Goal: Information Seeking & Learning: Learn about a topic

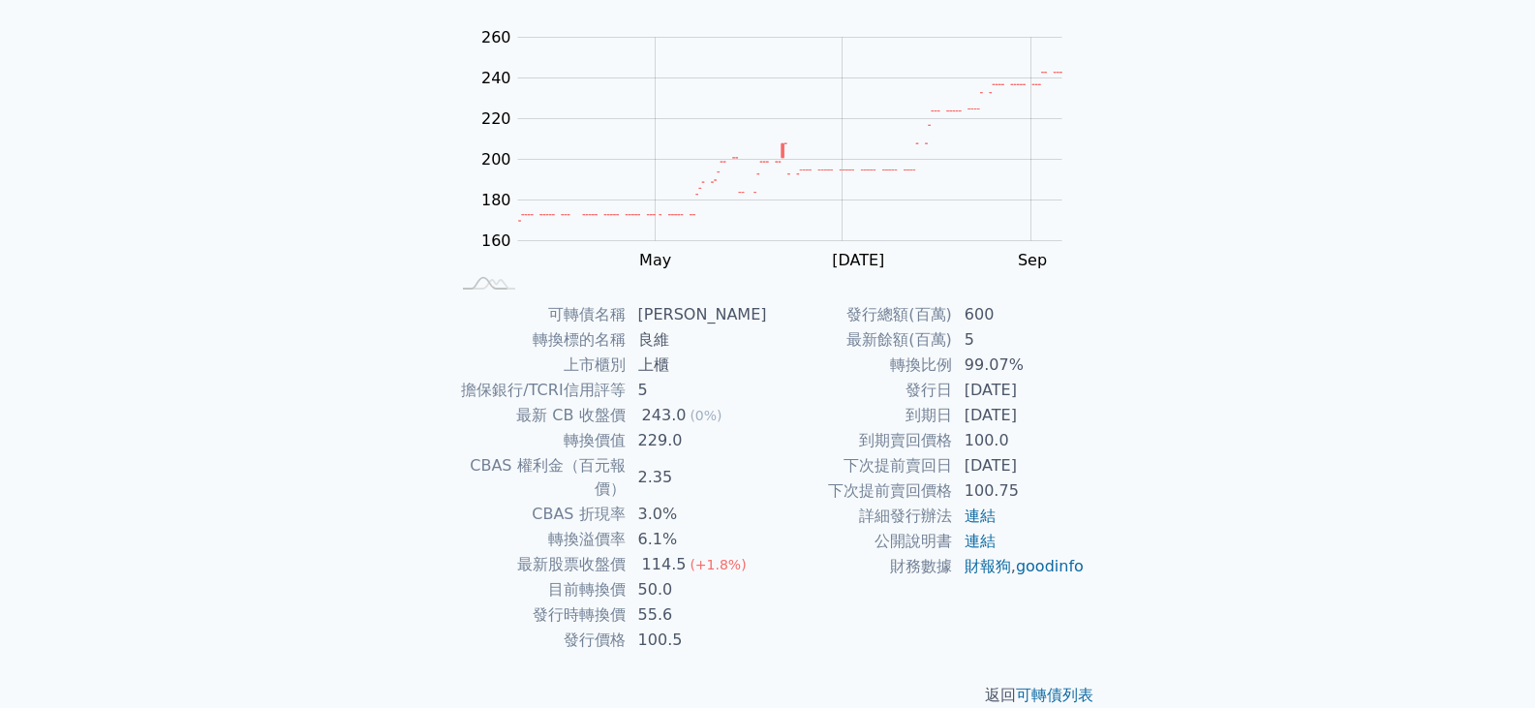
scroll to position [189, 0]
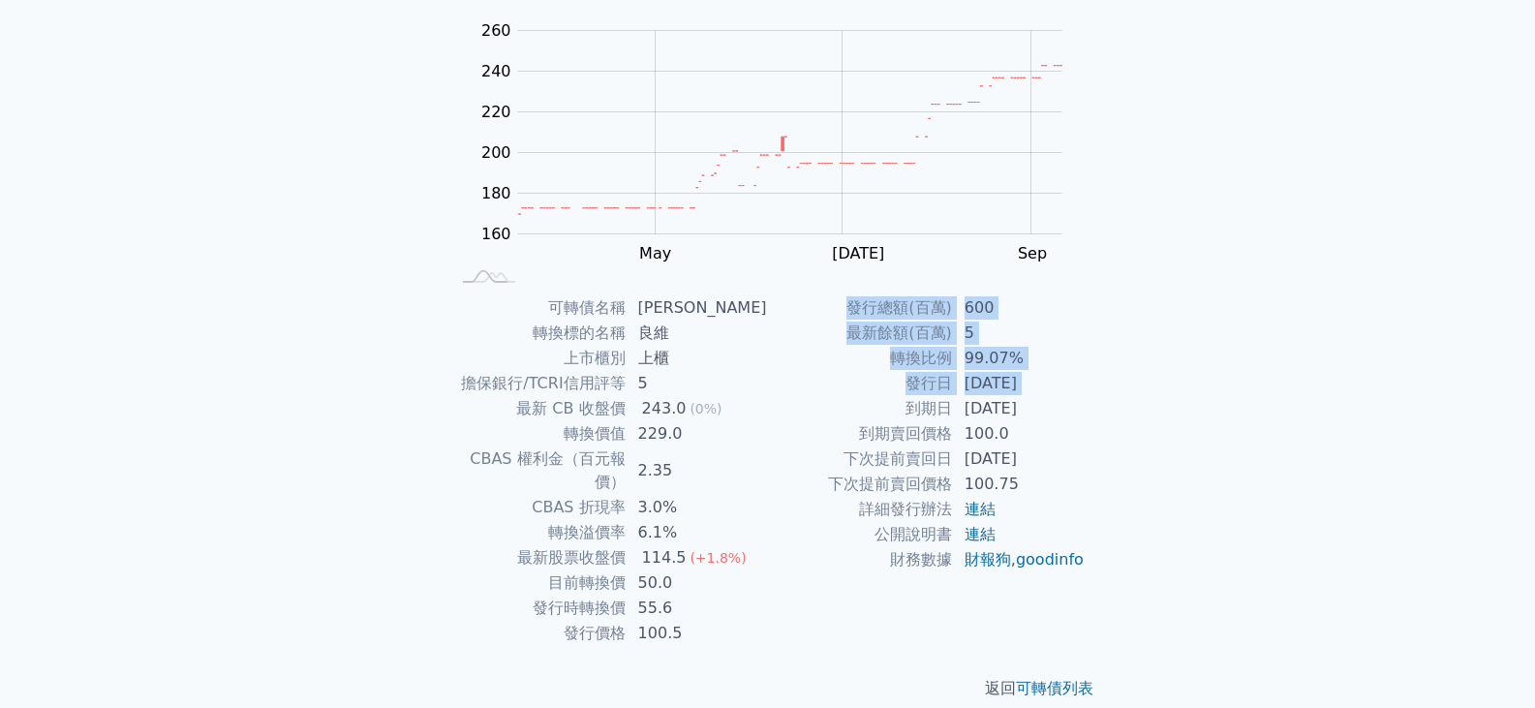
drag, startPoint x: 1095, startPoint y: 397, endPoint x: 876, endPoint y: 405, distance: 219.1
click at [876, 405] on div "可轉債名稱 良維九 轉換標的名稱 良維 上市櫃別 上櫃 擔保銀行/TCRI信用評等 5 最新 CB 收盤價 243.0 (0%) 轉換價值 229.0 CBA…" at bounding box center [768, 470] width 682 height 351
click at [875, 405] on td "到期日" at bounding box center [860, 408] width 185 height 25
drag, startPoint x: 887, startPoint y: 372, endPoint x: 1108, endPoint y: 561, distance: 290.6
click at [1108, 561] on div "可轉債名稱 良維九 轉換標的名稱 良維 上市櫃別 上櫃 擔保銀行/TCRI信用評等 5 最新 CB 收盤價 243.0 (0%) 轉換價值 229.0 CBA…" at bounding box center [768, 470] width 682 height 351
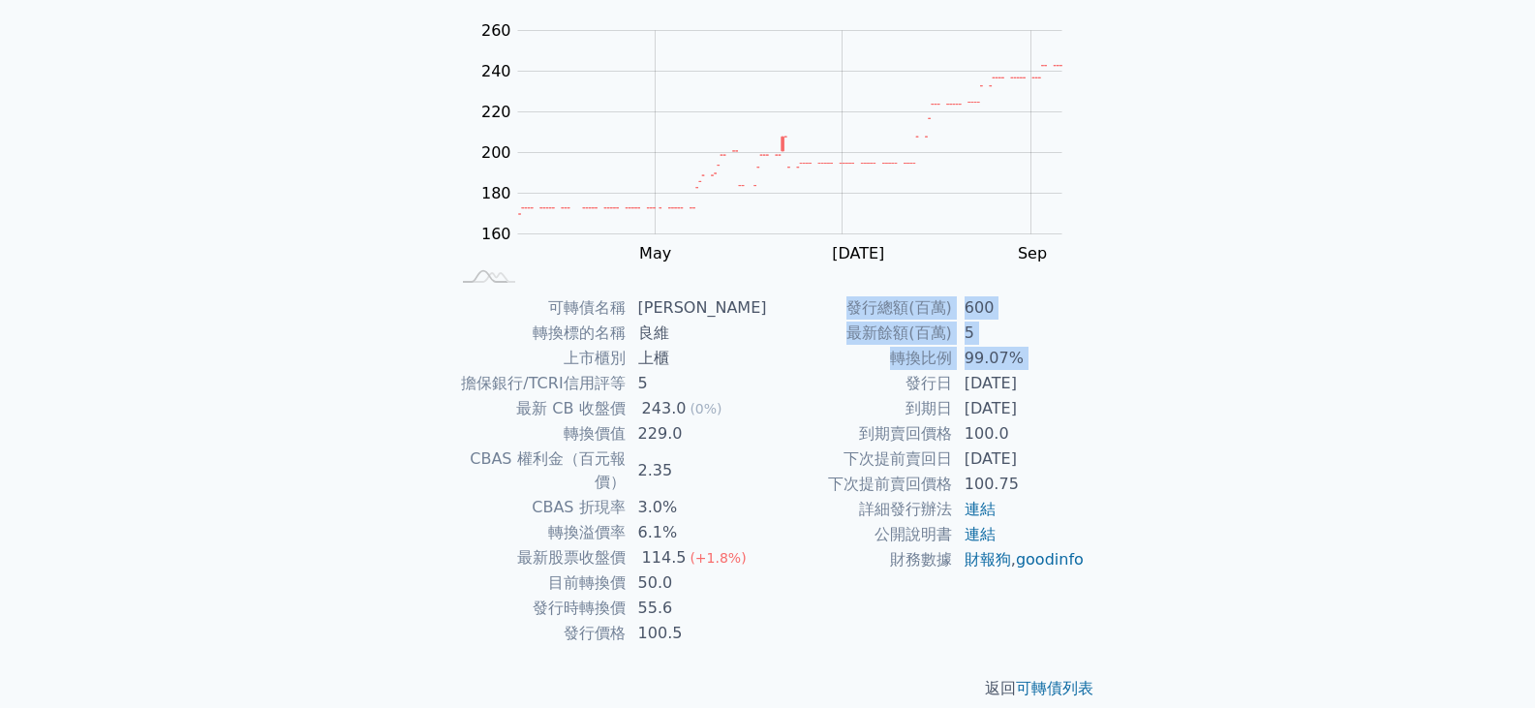
click at [1108, 561] on div "可轉債名稱 良維九 轉換標的名稱 良維 上市櫃別 上櫃 擔保銀行/TCRI信用評等 5 最新 CB 收盤價 243.0 (0%) 轉換價值 229.0 CBA…" at bounding box center [768, 470] width 682 height 351
drag, startPoint x: 1071, startPoint y: 378, endPoint x: 1073, endPoint y: 361, distance: 16.6
click at [1073, 369] on tbody "發行總額(百萬) 600 最新餘額(百萬) 5 轉換比例 99.07% 發行日 [DATE] 到期日 [DATE] 到期賣回價格 100.0 下次提前賣回日 …" at bounding box center [927, 433] width 318 height 277
click at [1102, 524] on div "可轉債名稱 良維九 轉換標的名稱 良維 上市櫃別 上櫃 擔保銀行/TCRI信用評等 5 最新 CB 收盤價 243.0 (0%) 轉換價值 229.0 CBA…" at bounding box center [768, 470] width 682 height 351
drag, startPoint x: 1085, startPoint y: 447, endPoint x: 1091, endPoint y: 351, distance: 96.1
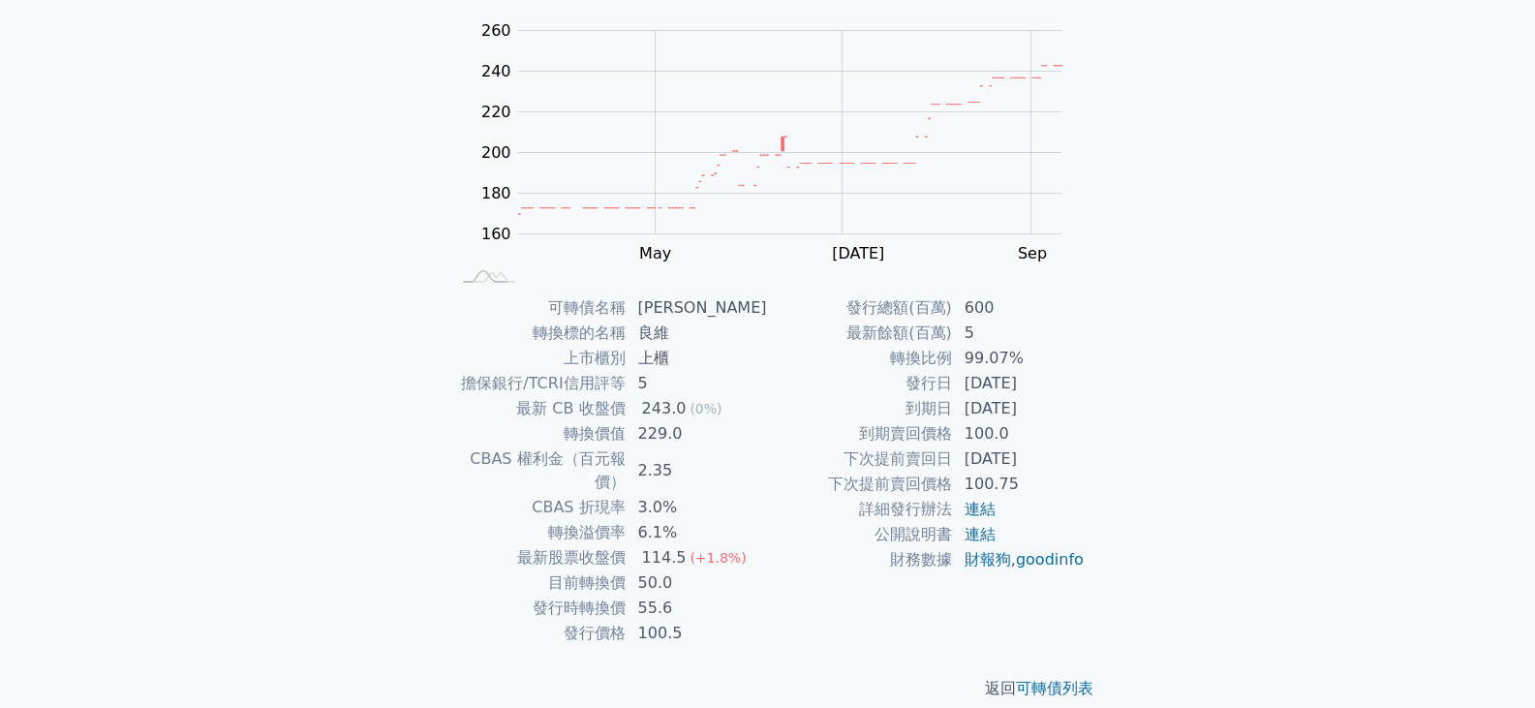
click at [1091, 357] on div "可轉債名稱 良維九 轉換標的名稱 良維 上市櫃別 上櫃 擔保銀行/TCRI信用評等 5 最新 CB 收盤價 243.0 (0%) 轉換價值 229.0 CBA…" at bounding box center [768, 470] width 682 height 351
click at [1091, 346] on div "可轉債名稱 良維九 轉換標的名稱 良維 上市櫃別 上櫃 擔保銀行/TCRI信用評等 5 最新 CB 收盤價 243.0 (0%) 轉換價值 229.0 CBA…" at bounding box center [768, 470] width 682 height 351
drag, startPoint x: 1069, startPoint y: 350, endPoint x: 1097, endPoint y: 457, distance: 111.1
click at [1097, 452] on div "可轉債名稱 良維九 轉換標的名稱 良維 上市櫃別 上櫃 擔保銀行/TCRI信用評等 5 最新 CB 收盤價 243.0 (0%) 轉換價值 229.0 CBA…" at bounding box center [768, 470] width 682 height 351
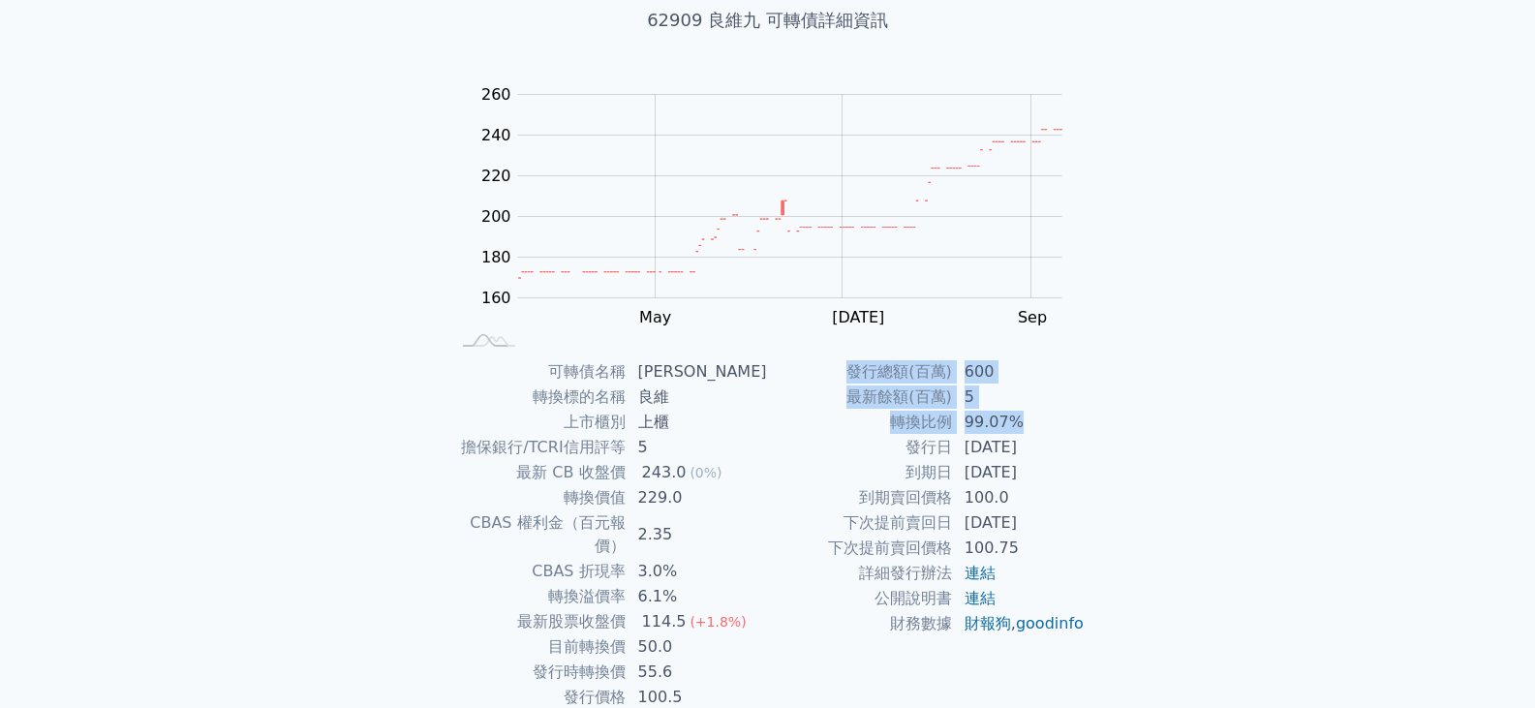
scroll to position [92, 0]
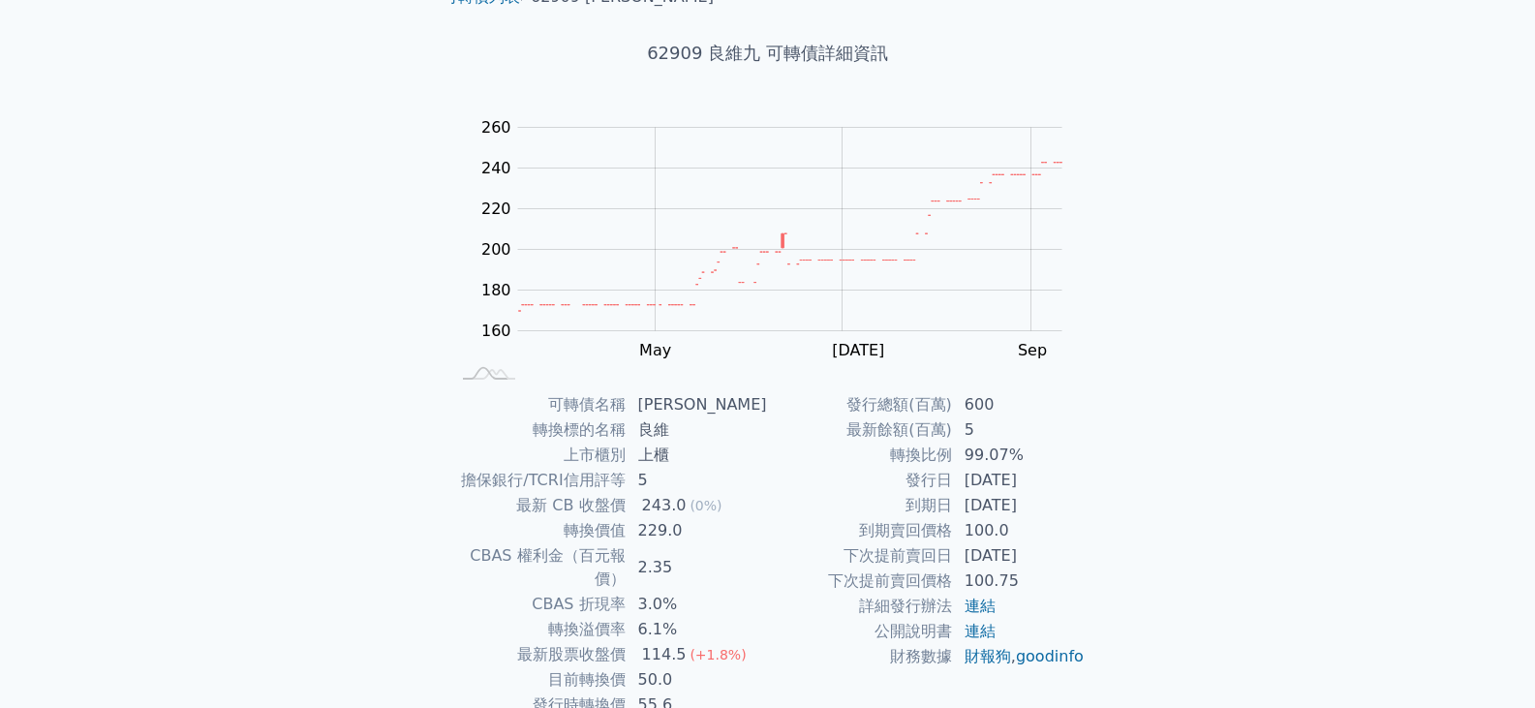
click at [176, 219] on div "可轉債列表 財務數據 可轉債列表 財務數據 登入／註冊 登入／註冊 可轉債列表 › 62909 良維九 62909 良維九 可轉債詳細資訊 Zoom Out …" at bounding box center [767, 368] width 1535 height 920
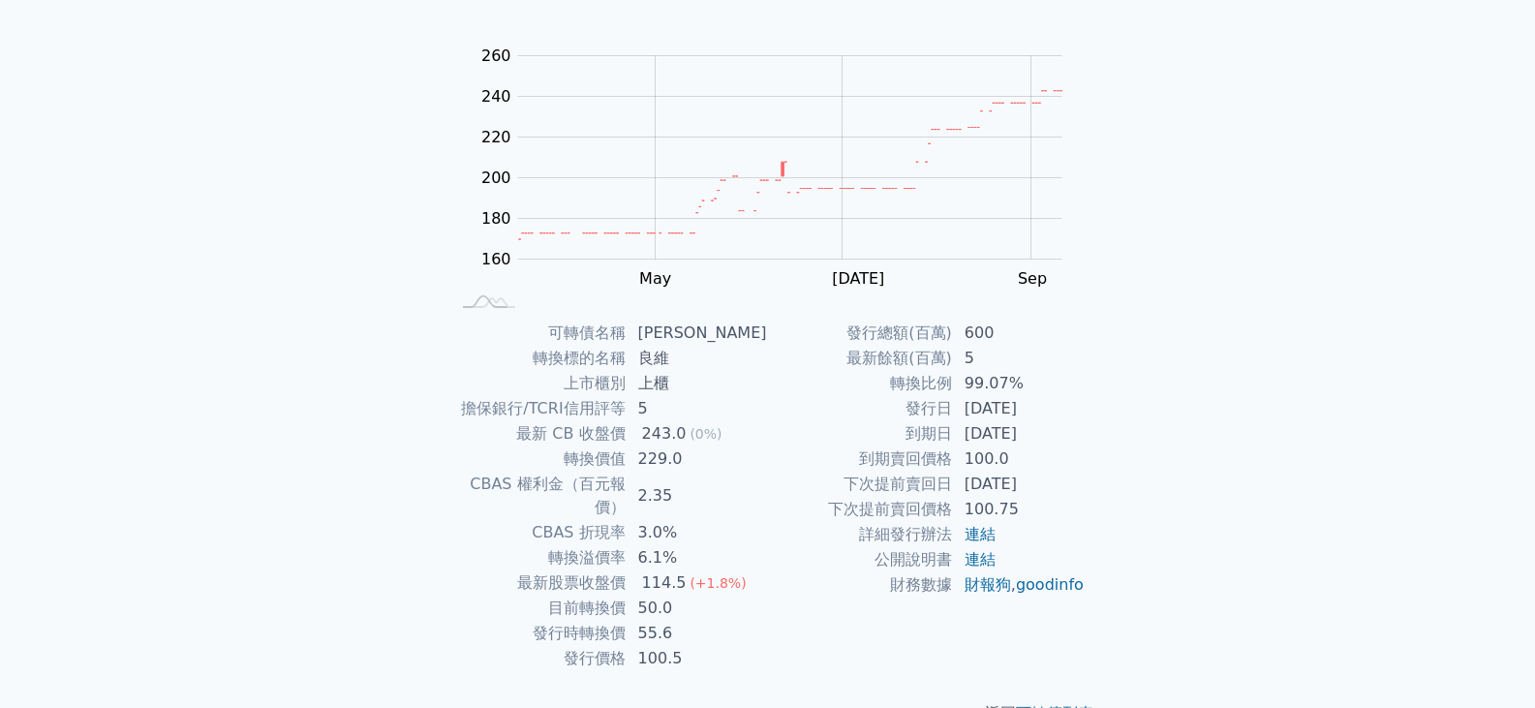
scroll to position [189, 0]
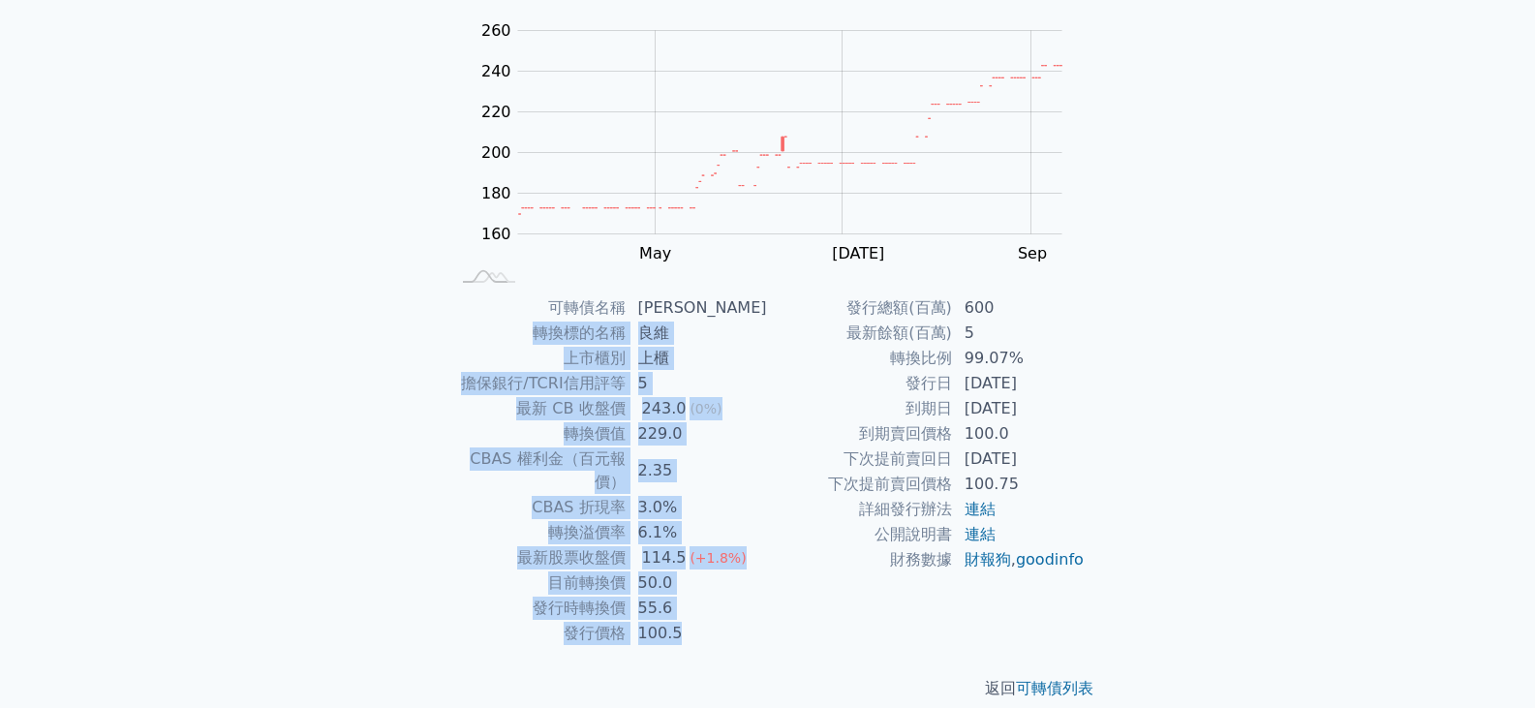
drag, startPoint x: 518, startPoint y: 333, endPoint x: 724, endPoint y: 610, distance: 344.9
click at [724, 610] on tbody "可轉債名稱 良維九 轉換標的名稱 良維 上市櫃別 上櫃 擔保銀行/TCRI信用評等 5 最新 CB 收盤價 243.0 (0%) 轉換價值 229.0 CBA…" at bounding box center [609, 470] width 318 height 351
click at [724, 621] on td "100.5" at bounding box center [697, 633] width 141 height 25
drag, startPoint x: 724, startPoint y: 610, endPoint x: 524, endPoint y: 295, distance: 372.8
click at [524, 296] on tbody "可轉債名稱 良維九 轉換標的名稱 良維 上市櫃別 上櫃 擔保銀行/TCRI信用評等 5 最新 CB 收盤價 243.0 (0%) 轉換價值 229.0 CBA…" at bounding box center [609, 470] width 318 height 351
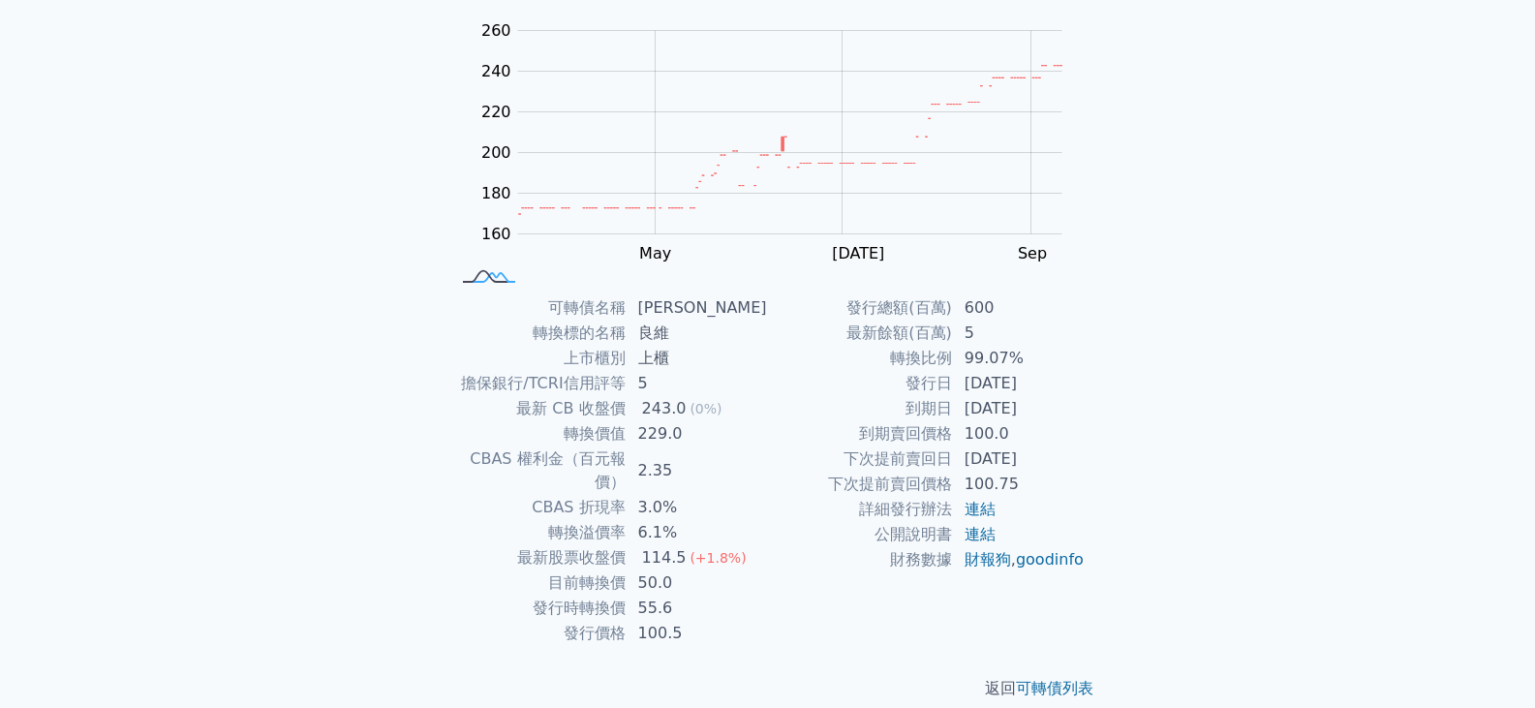
click at [500, 285] on rect at bounding box center [489, 277] width 64 height 20
click at [517, 278] on rect at bounding box center [489, 277] width 64 height 20
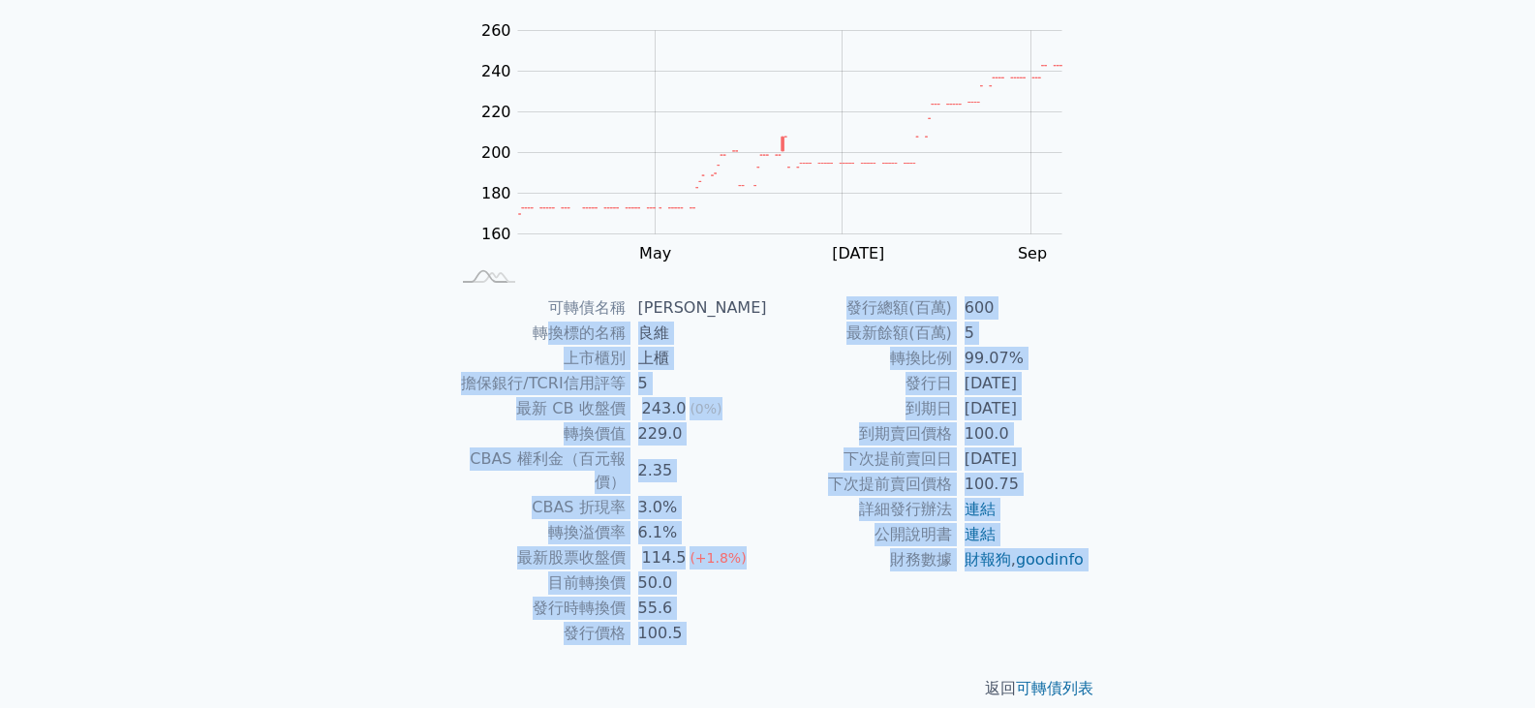
drag, startPoint x: 555, startPoint y: 325, endPoint x: 678, endPoint y: 636, distance: 334.4
click at [678, 636] on div "可轉債列表 › 62909 良維九 62909 良維九 可轉債詳細資訊 Zoom Out 160 120 140 160 180 200 220 240 26…" at bounding box center [768, 295] width 682 height 874
click at [678, 646] on div "返回 可轉債列表" at bounding box center [768, 688] width 682 height 85
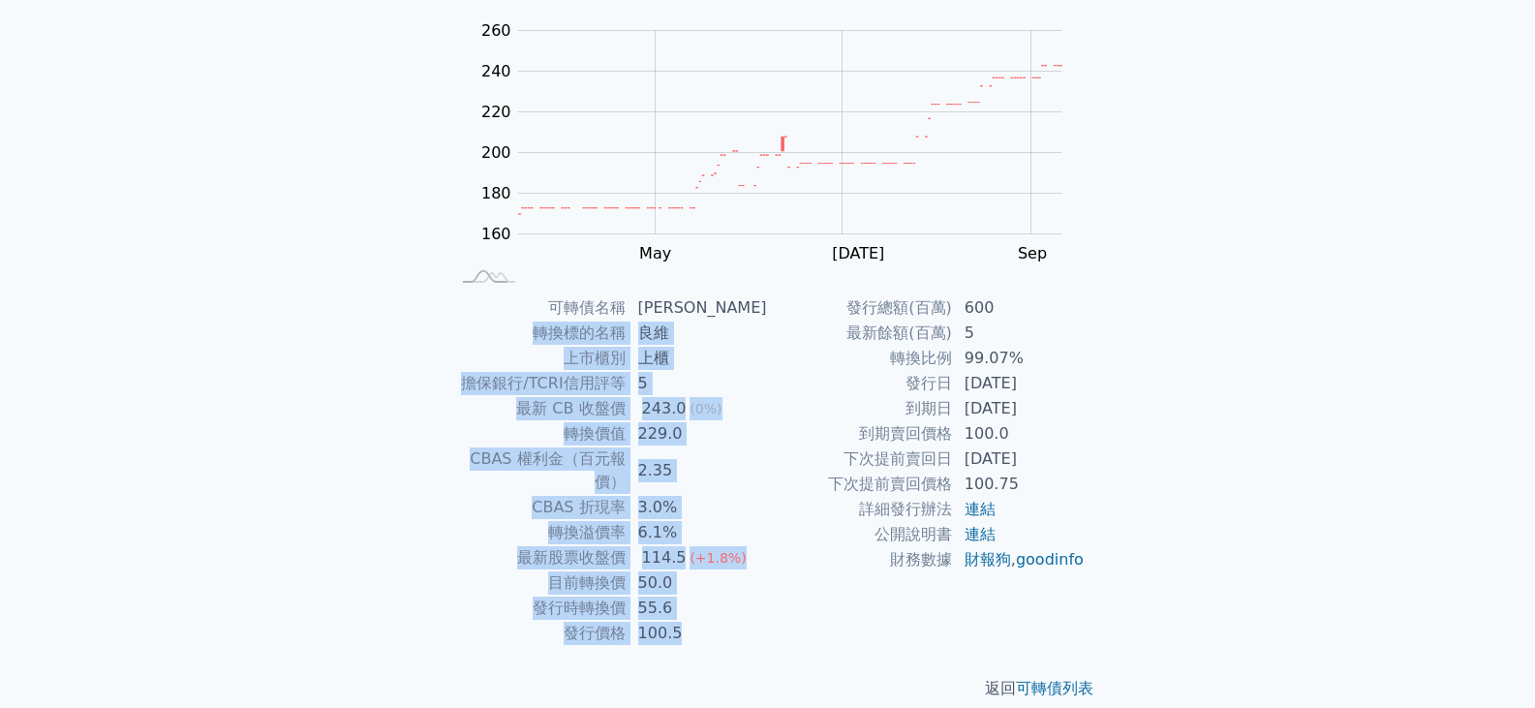
drag, startPoint x: 690, startPoint y: 599, endPoint x: 521, endPoint y: 336, distance: 312.0
click at [519, 340] on tbody "可轉債名稱 良維九 轉換標的名稱 良維 上市櫃別 上櫃 擔保銀行/TCRI信用評等 5 最新 CB 收盤價 243.0 (0%) 轉換價值 229.0 CBA…" at bounding box center [609, 470] width 318 height 351
click at [636, 362] on td "上櫃" at bounding box center [697, 358] width 141 height 25
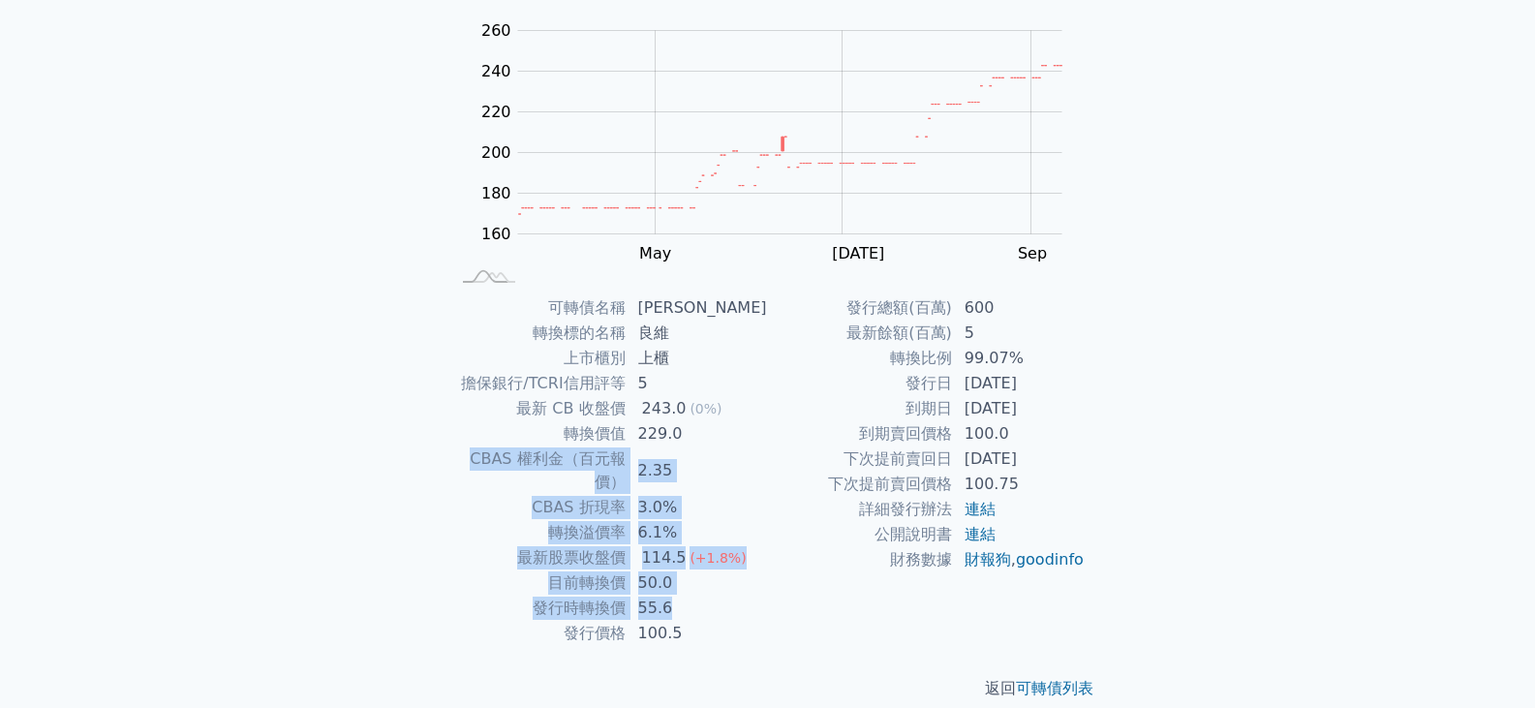
drag, startPoint x: 721, startPoint y: 440, endPoint x: 729, endPoint y: 595, distance: 155.2
click at [729, 595] on tbody "可轉債名稱 良維九 轉換標的名稱 良維 上市櫃別 上櫃 擔保銀行/TCRI信用評等 5 最新 CB 收盤價 243.0 (0%) 轉換價值 229.0 CBA…" at bounding box center [609, 470] width 318 height 351
click at [729, 596] on td "55.6" at bounding box center [697, 608] width 141 height 25
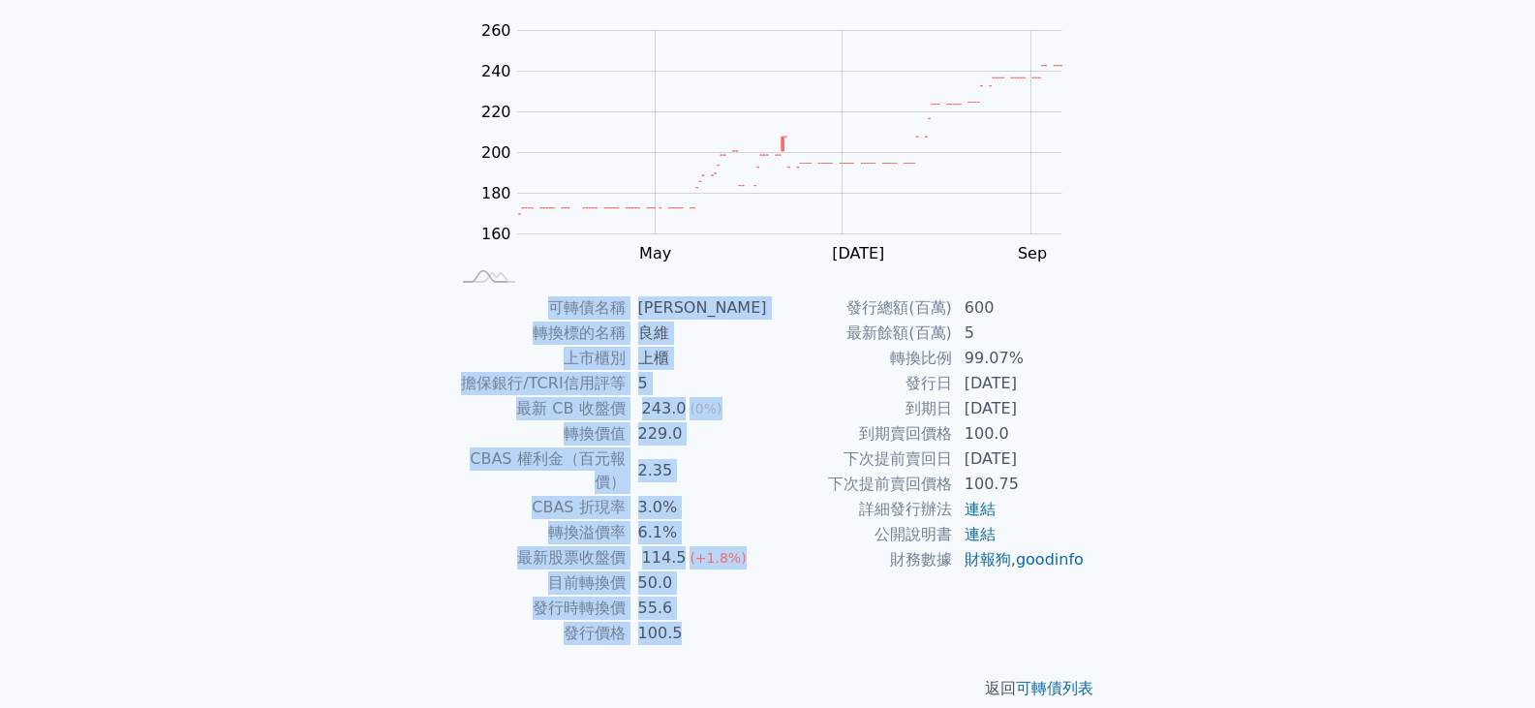
drag, startPoint x: 685, startPoint y: 616, endPoint x: 530, endPoint y: 268, distance: 380.8
click at [530, 268] on div "可轉債列表 › 62909 良維九 62909 良維九 可轉債詳細資訊 Zoom Out 160 120 140 160 180 200 220 240 26…" at bounding box center [768, 295] width 682 height 874
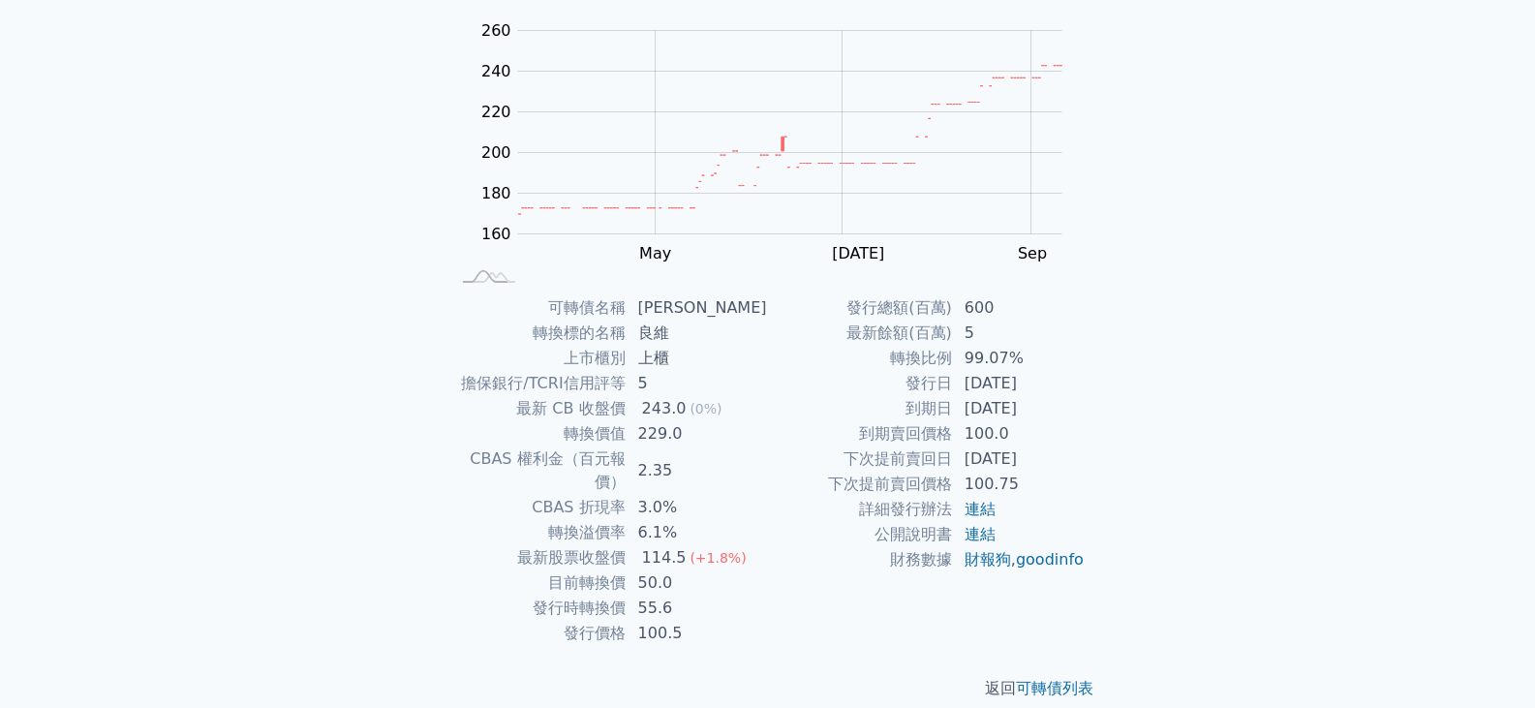
click at [530, 268] on rect at bounding box center [767, 151] width 620 height 271
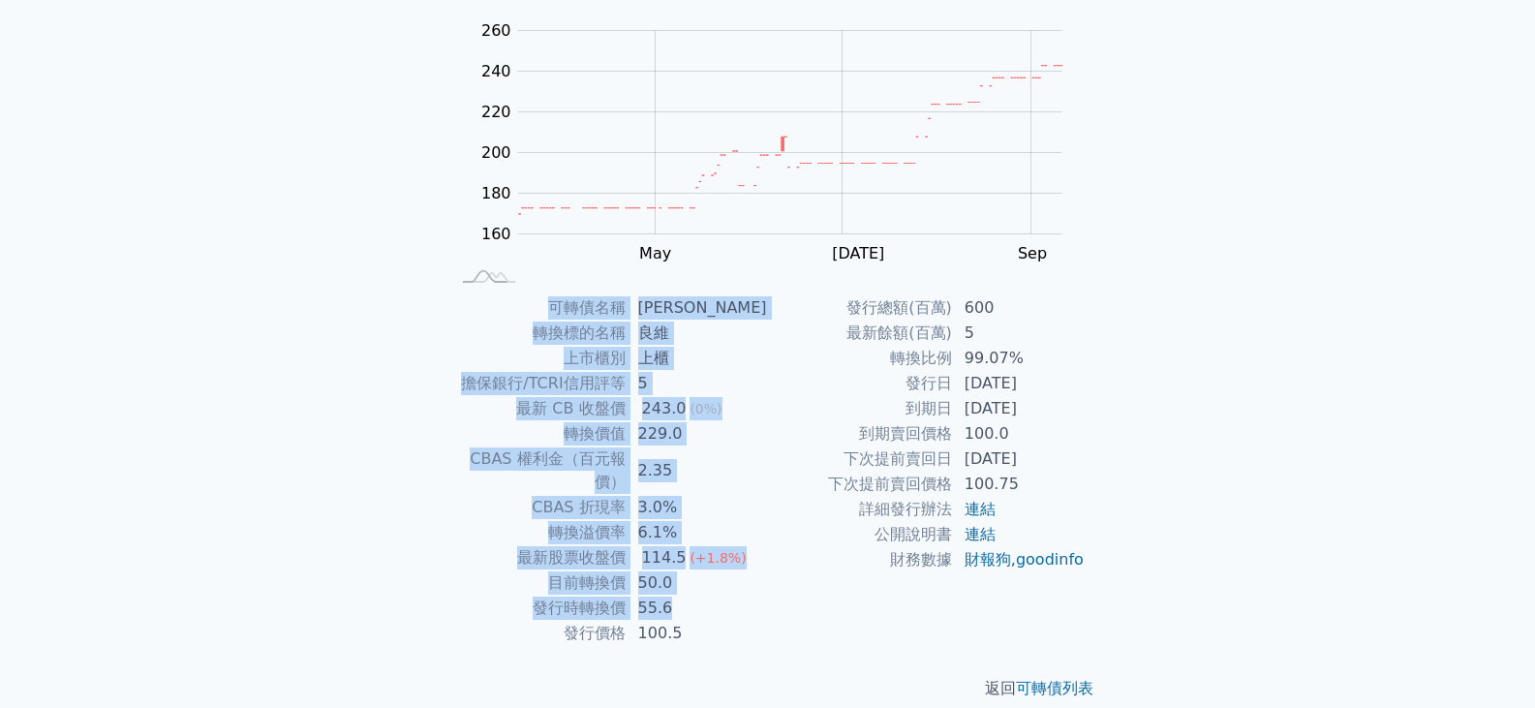
drag, startPoint x: 574, startPoint y: 284, endPoint x: 736, endPoint y: 592, distance: 348.4
click at [736, 592] on div "可轉債列表 › 62909 良維九 62909 良維九 可轉債詳細資訊 Zoom Out 160 120 140 160 180 200 220 240 26…" at bounding box center [768, 295] width 682 height 874
click at [736, 596] on td "55.6" at bounding box center [697, 608] width 141 height 25
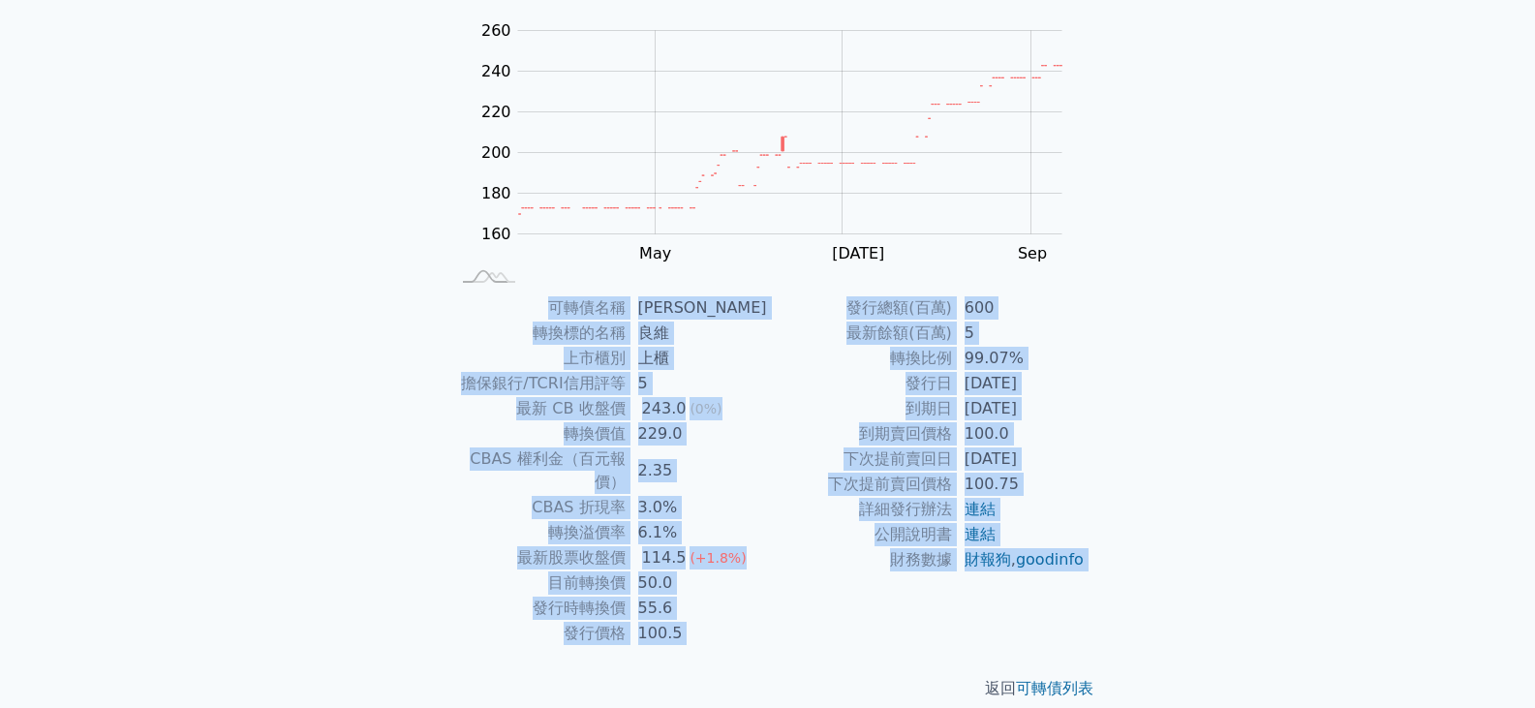
drag, startPoint x: 676, startPoint y: 642, endPoint x: 555, endPoint y: 267, distance: 394.0
click at [555, 267] on div "可轉債列表 › 62909 良維九 62909 良維九 可轉債詳細資訊 Zoom Out 160 120 140 160 180 200 220 240 26…" at bounding box center [768, 295] width 682 height 874
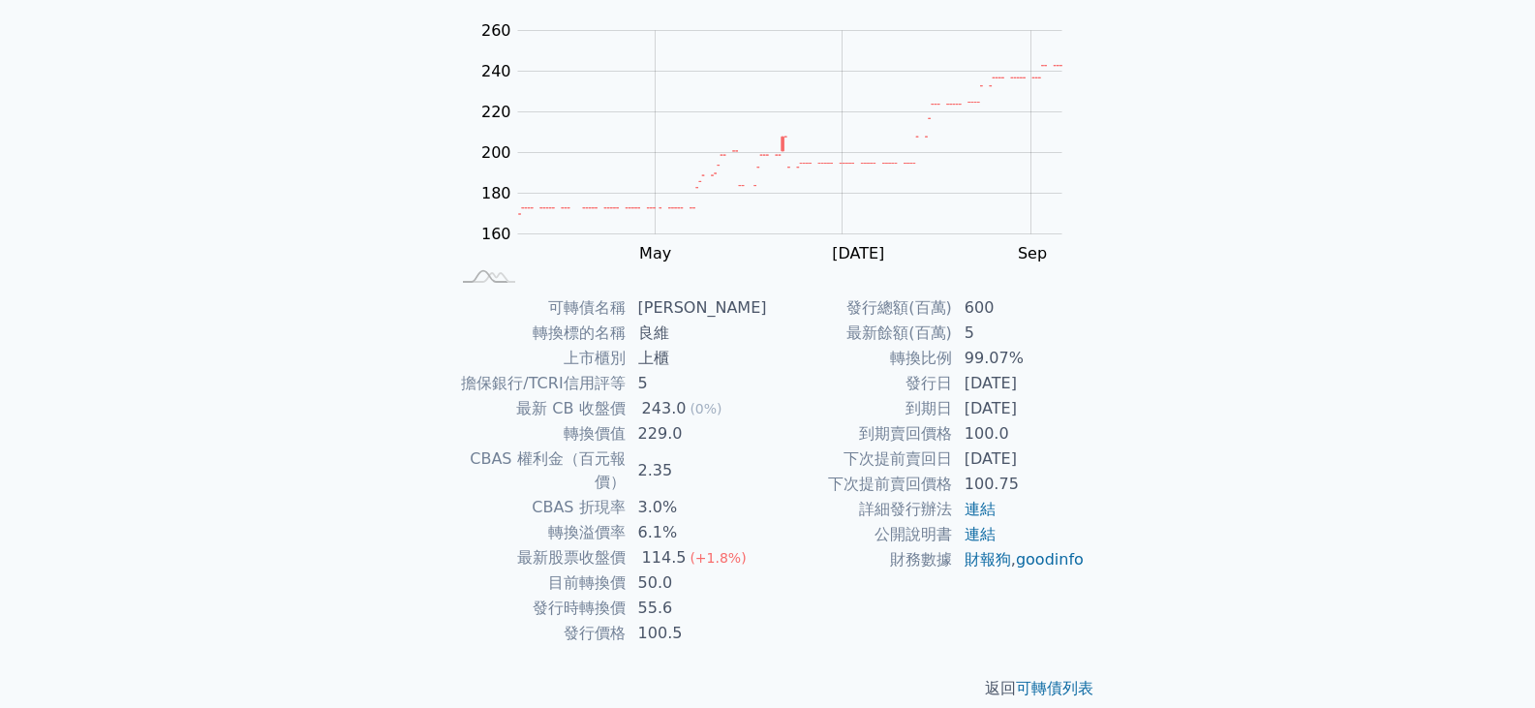
click at [555, 267] on rect at bounding box center [767, 151] width 620 height 271
drag, startPoint x: 575, startPoint y: 409, endPoint x: 630, endPoint y: 422, distance: 55.9
click at [630, 422] on tbody "可轉債名稱 良維九 轉換標的名稱 良維 上市櫃別 上櫃 擔保銀行/TCRI信用評等 5 最新 CB 收盤價 243.0 (0%) 轉換價值 229.0 CBA…" at bounding box center [609, 470] width 318 height 351
copy tbody "B 收盤價 243.0 (0%) 轉換價值"
click at [768, 430] on td "到期賣回價格" at bounding box center [860, 433] width 185 height 25
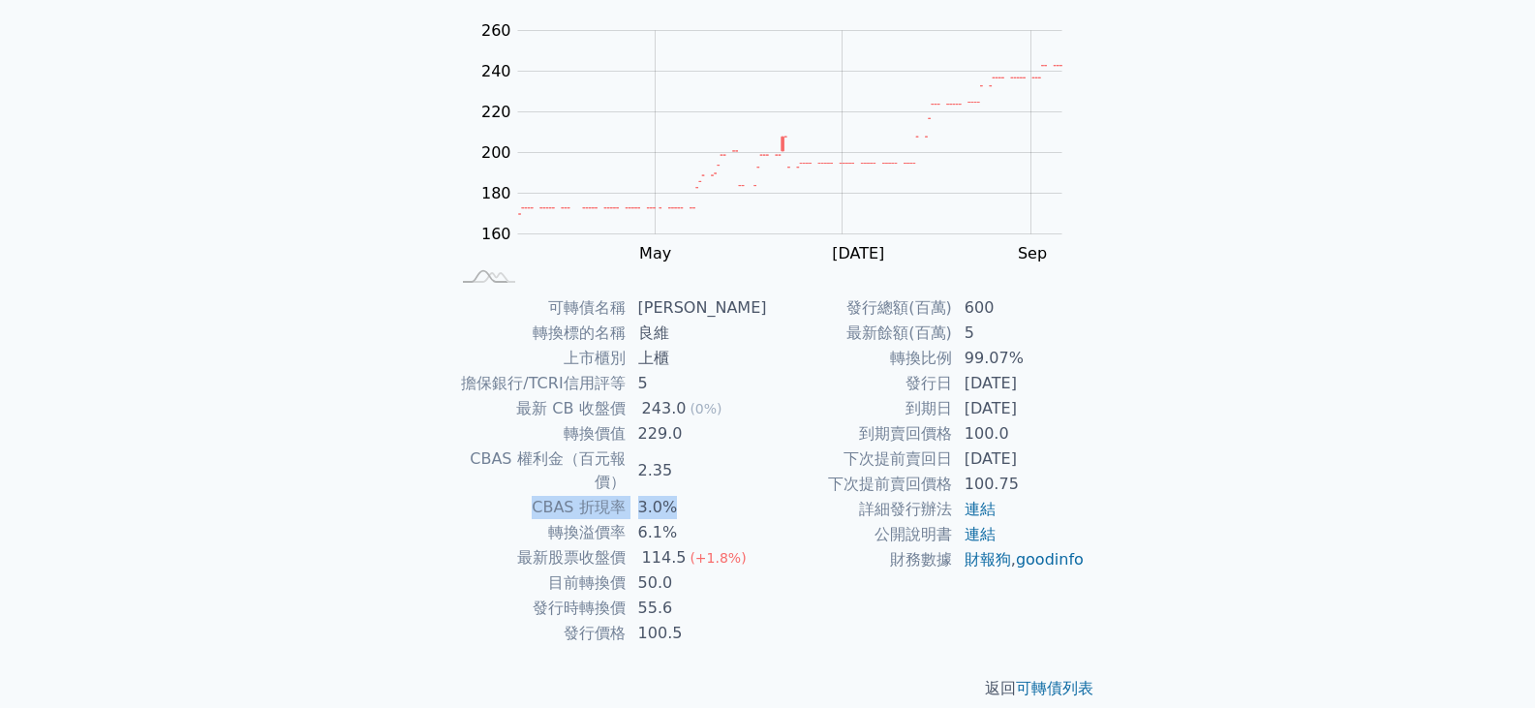
drag, startPoint x: 688, startPoint y: 496, endPoint x: 530, endPoint y: 493, distance: 157.9
click at [530, 495] on tr "CBAS 折現率 3.0%" at bounding box center [609, 507] width 318 height 25
click at [530, 495] on td "CBAS 折現率" at bounding box center [538, 507] width 176 height 25
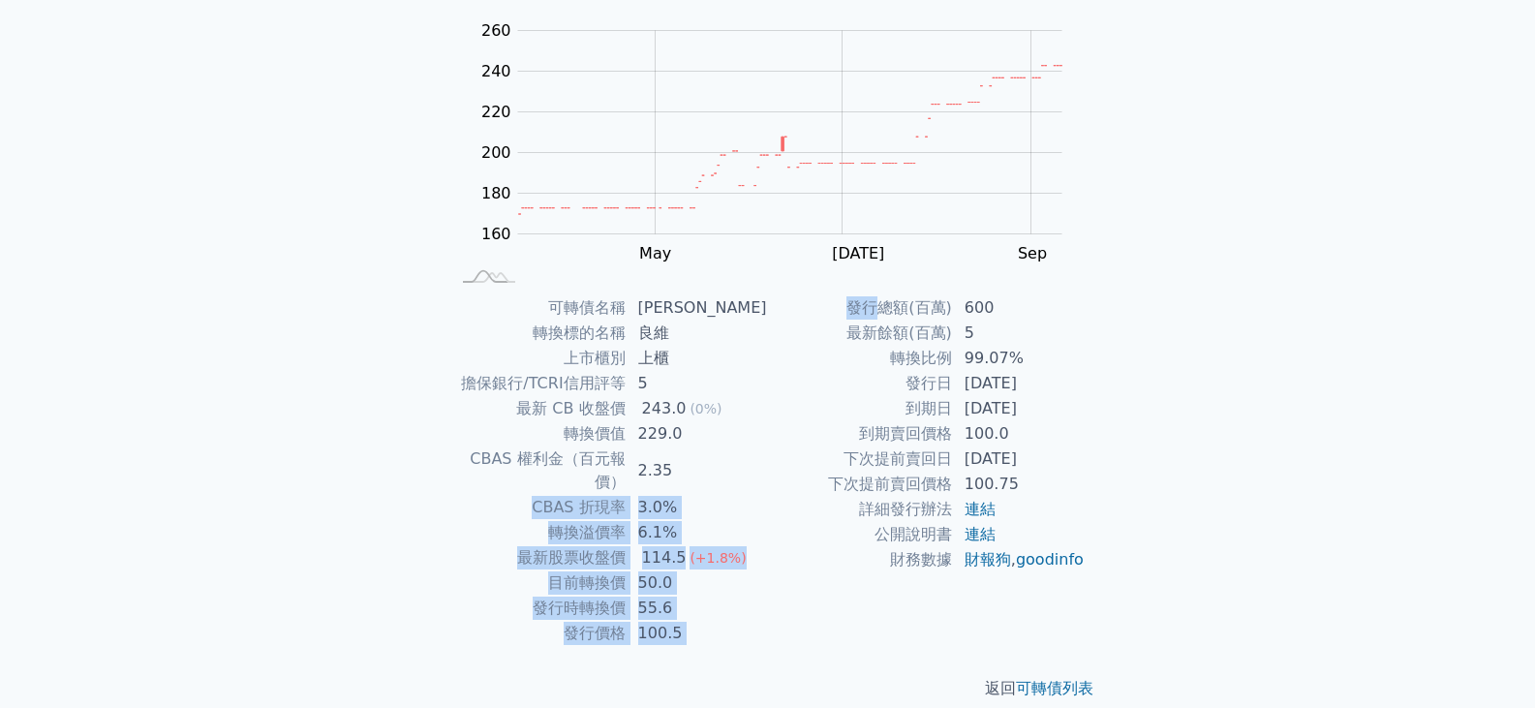
drag, startPoint x: 530, startPoint y: 493, endPoint x: 783, endPoint y: 619, distance: 282.5
click at [783, 619] on div "可轉債名稱 良維九 轉換標的名稱 良維 上市櫃別 上櫃 擔保銀行/TCRI信用評等 5 最新 CB 收盤價 243.0 (0%) 轉換價值 229.0 CBA…" at bounding box center [768, 470] width 682 height 351
click at [783, 619] on div "發行總額(百萬) 600 最新餘額(百萬) 5 轉換比例 99.07% 發行日 [DATE] 到期日 [DATE] 到期賣回價格 100.0 下次提前賣回日 …" at bounding box center [927, 470] width 318 height 351
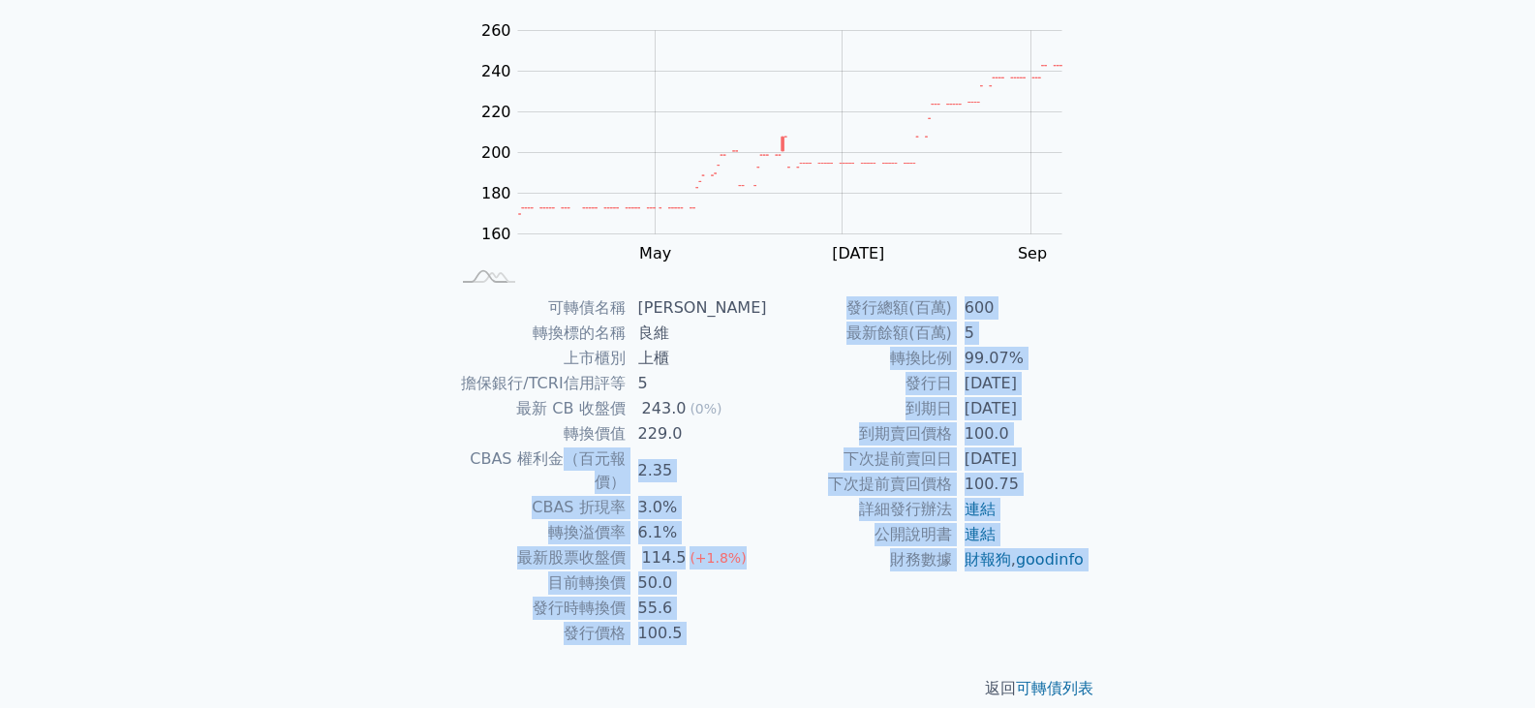
drag, startPoint x: 644, startPoint y: 628, endPoint x: 520, endPoint y: 443, distance: 222.7
click at [522, 445] on div "可轉債列表 › 62909 良維九 62909 良維九 可轉債詳細資訊 Zoom Out 160 120 140 160 180 200 220 240 26…" at bounding box center [768, 295] width 682 height 874
click at [517, 440] on td "轉換價值" at bounding box center [538, 433] width 176 height 25
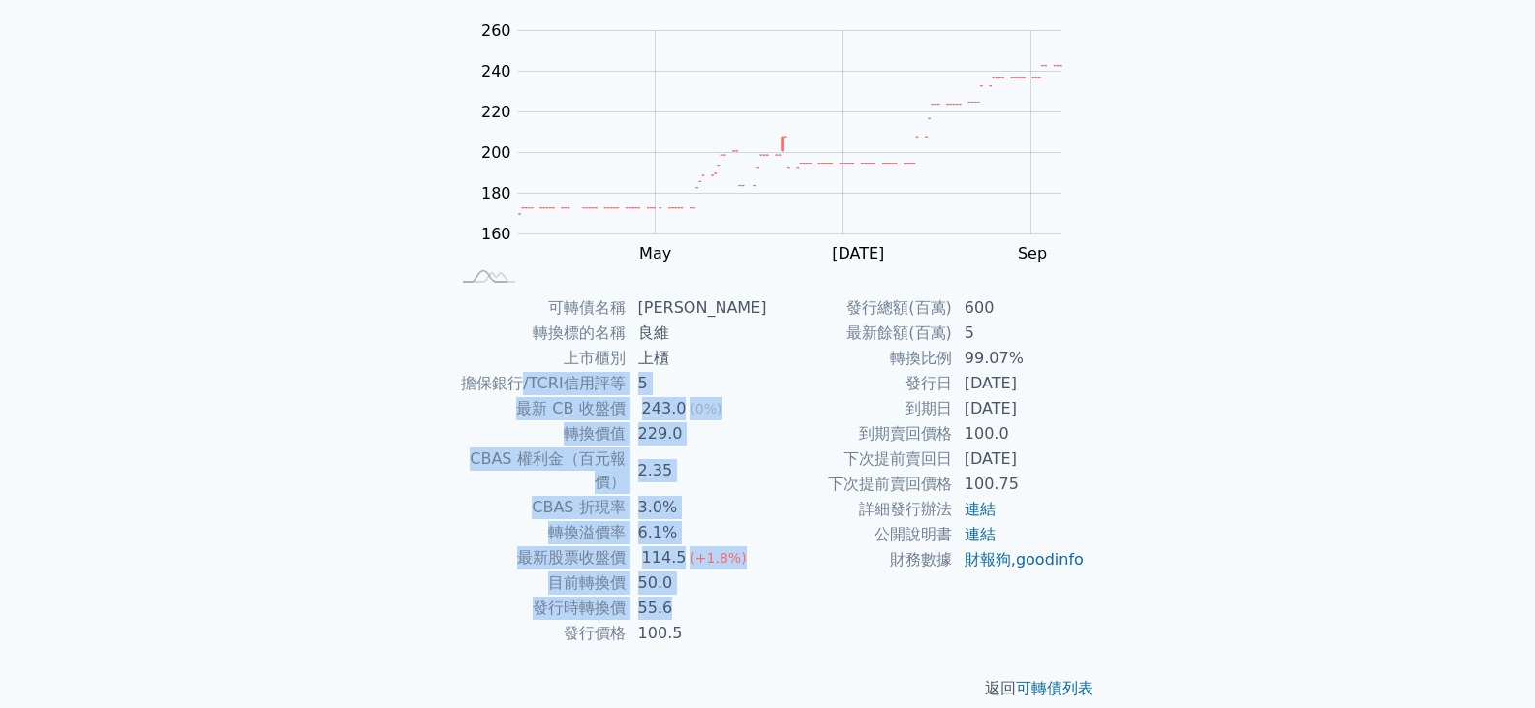
drag, startPoint x: 530, startPoint y: 392, endPoint x: 711, endPoint y: 575, distance: 257.6
click at [711, 575] on tbody "可轉債名稱 良維九 轉換標的名稱 良維 上市櫃別 上櫃 擔保銀行/TCRI信用評等 5 最新 CB 收盤價 243.0 (0%) 轉換價值 229.0 CBA…" at bounding box center [609, 470] width 318 height 351
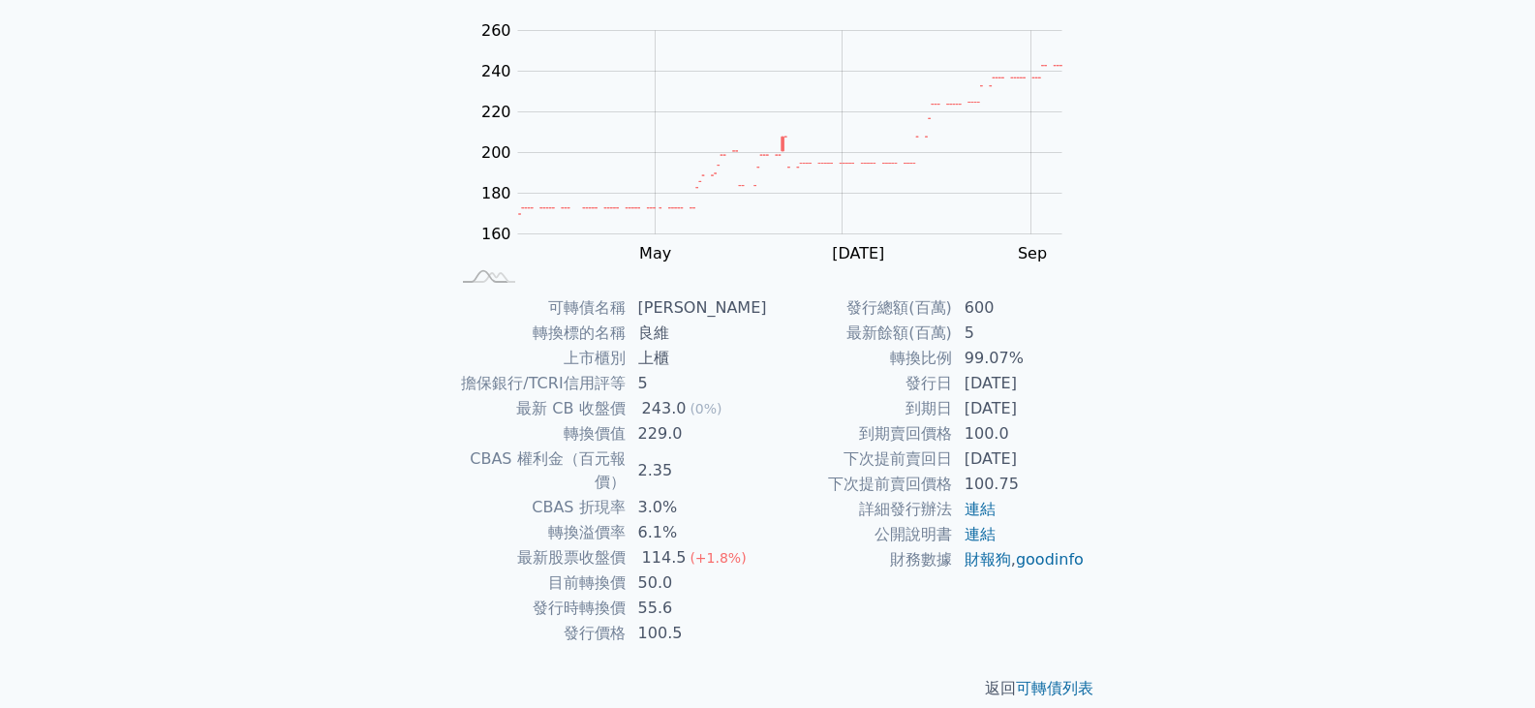
click at [711, 621] on td "100.5" at bounding box center [697, 633] width 141 height 25
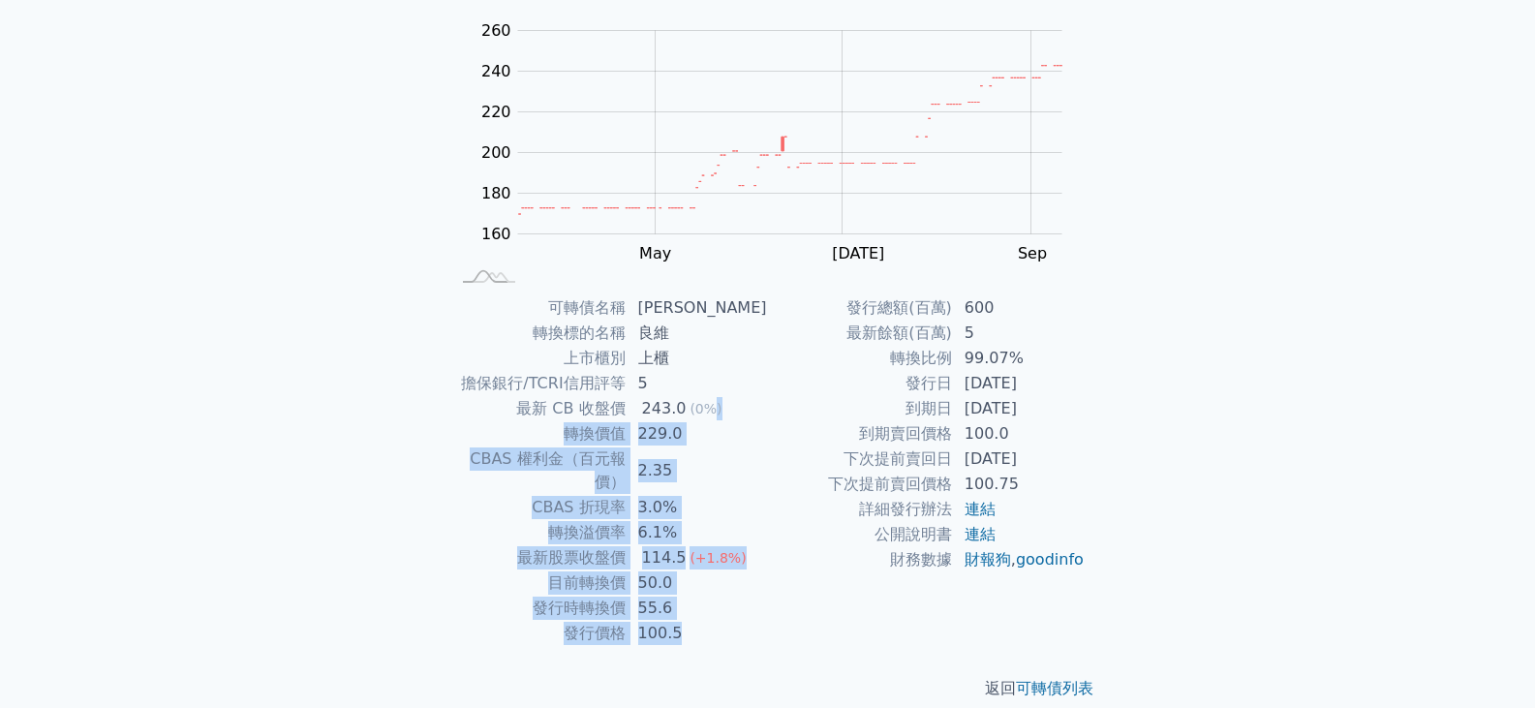
drag, startPoint x: 711, startPoint y: 611, endPoint x: 720, endPoint y: 413, distance: 198.8
click at [720, 413] on tbody "可轉債名稱 良維九 轉換標的名稱 良維 上市櫃別 上櫃 擔保銀行/TCRI信用評等 5 最新 CB 收盤價 243.0 (0%) 轉換價值 229.0 CBA…" at bounding box center [609, 470] width 318 height 351
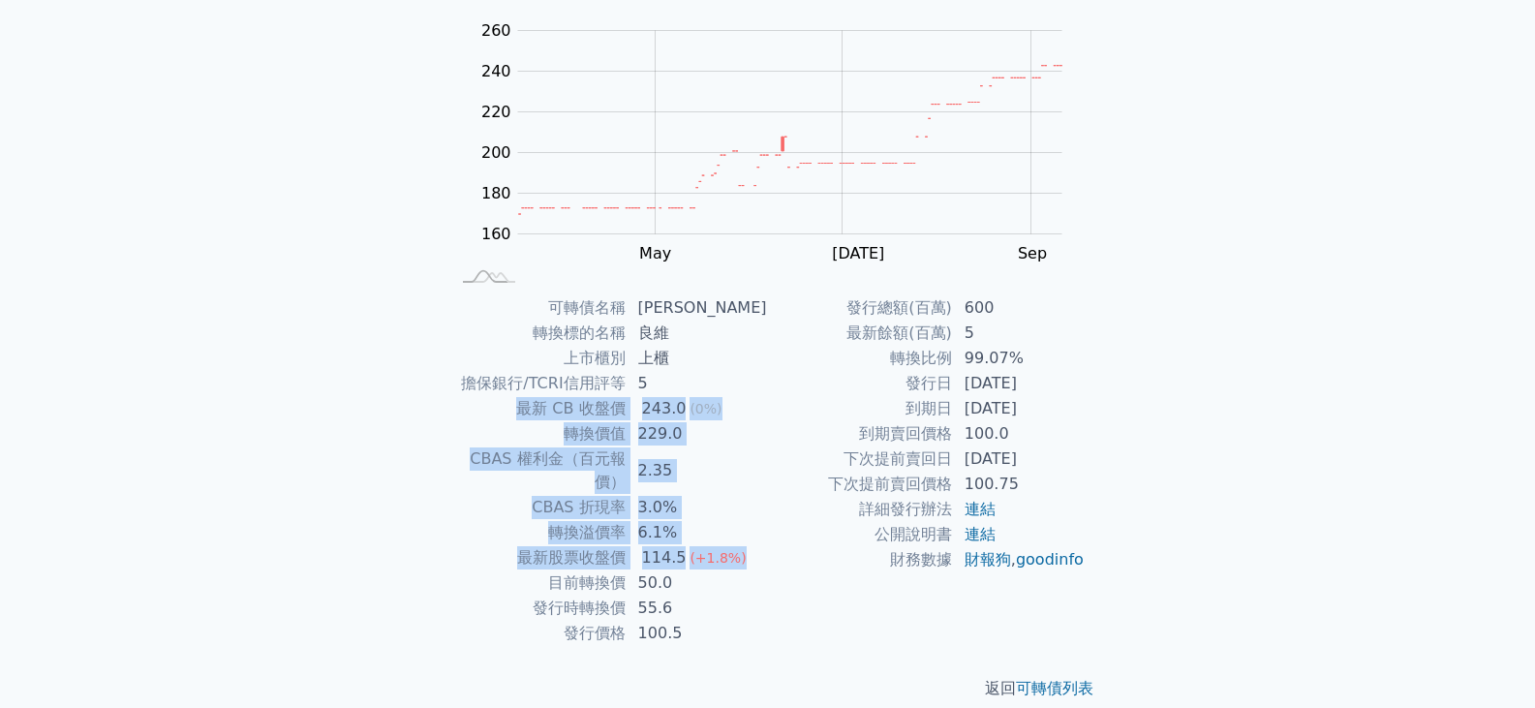
drag, startPoint x: 720, startPoint y: 385, endPoint x: 747, endPoint y: 543, distance: 160.2
click at [747, 543] on tbody "可轉債名稱 良維九 轉換標的名稱 良維 上市櫃別 上櫃 擔保銀行/TCRI信用評等 5 最新 CB 收盤價 243.0 (0%) 轉換價值 229.0 CBA…" at bounding box center [609, 470] width 318 height 351
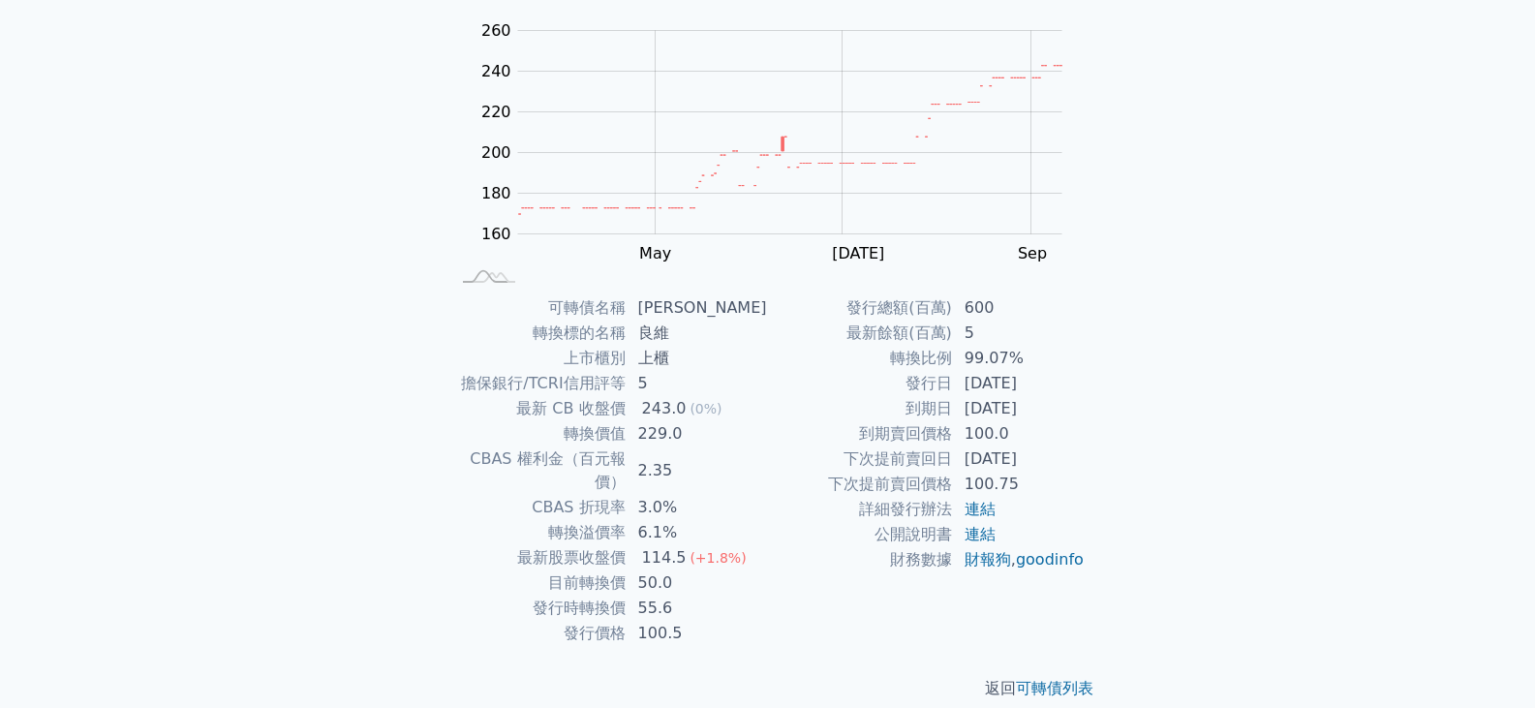
click at [747, 545] on td "114.5 (+1.8%)" at bounding box center [697, 557] width 141 height 25
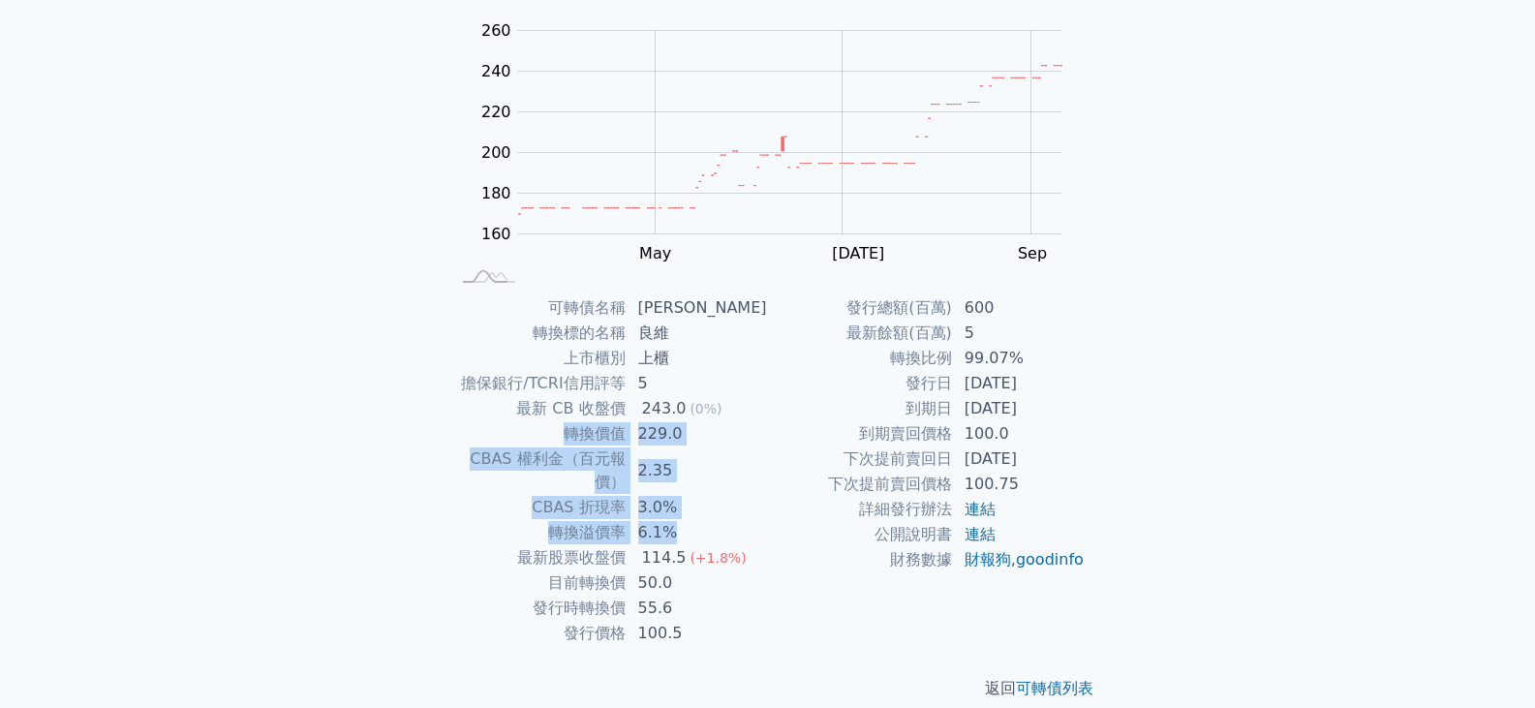
drag, startPoint x: 746, startPoint y: 507, endPoint x: 740, endPoint y: 406, distance: 100.9
click at [740, 406] on tbody "可轉債名稱 良維九 轉換標的名稱 良維 上市櫃別 上櫃 擔保銀行/TCRI信用評等 5 最新 CB 收盤價 243.0 (0%) 轉換價值 229.0 CBA…" at bounding box center [609, 470] width 318 height 351
click at [739, 396] on td "243.0 (0%)" at bounding box center [697, 408] width 141 height 25
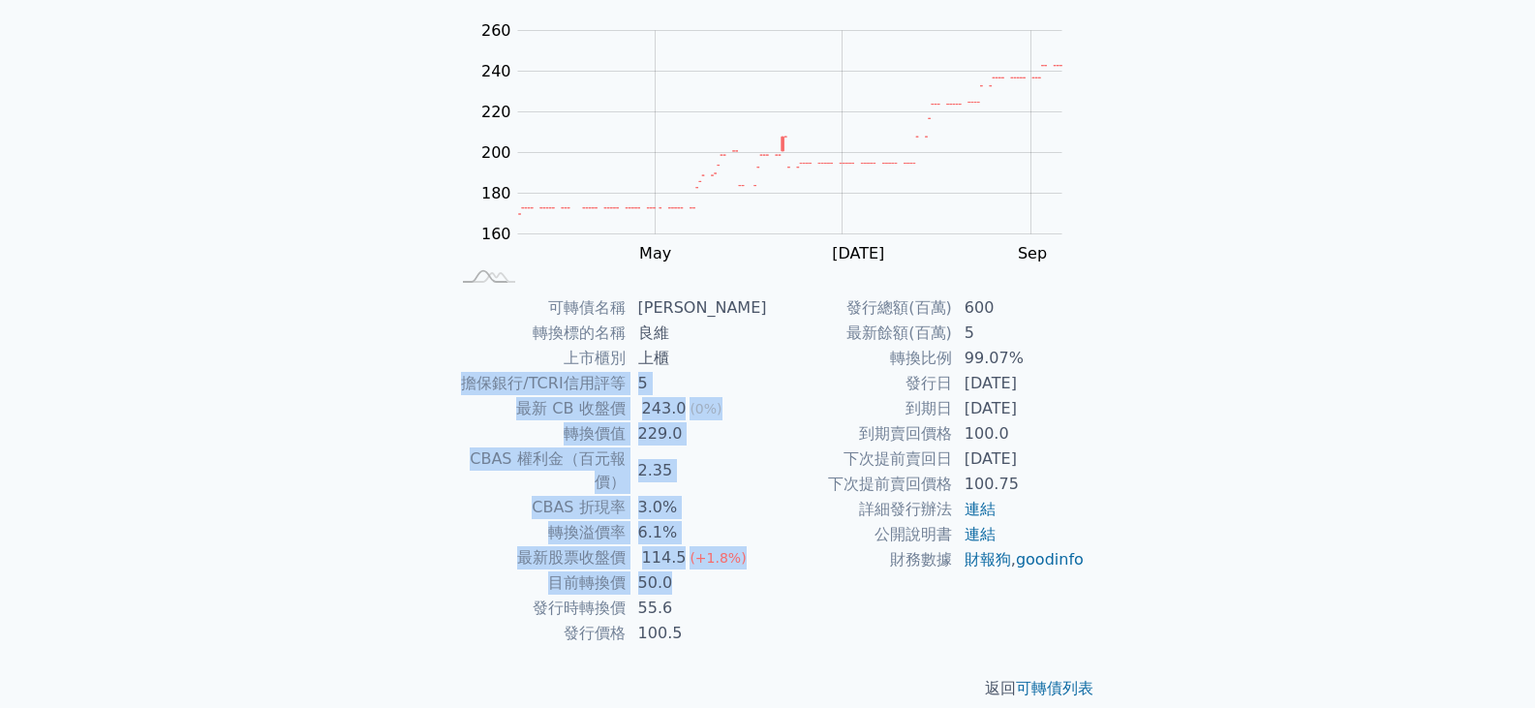
drag, startPoint x: 735, startPoint y: 361, endPoint x: 735, endPoint y: 548, distance: 187.0
click at [735, 548] on tbody "可轉債名稱 良維九 轉換標的名稱 良維 上市櫃別 上櫃 擔保銀行/TCRI信用評等 5 最新 CB 收盤價 243.0 (0%) 轉換價值 229.0 CBA…" at bounding box center [609, 470] width 318 height 351
click at [735, 571] on td "50.0" at bounding box center [697, 583] width 141 height 25
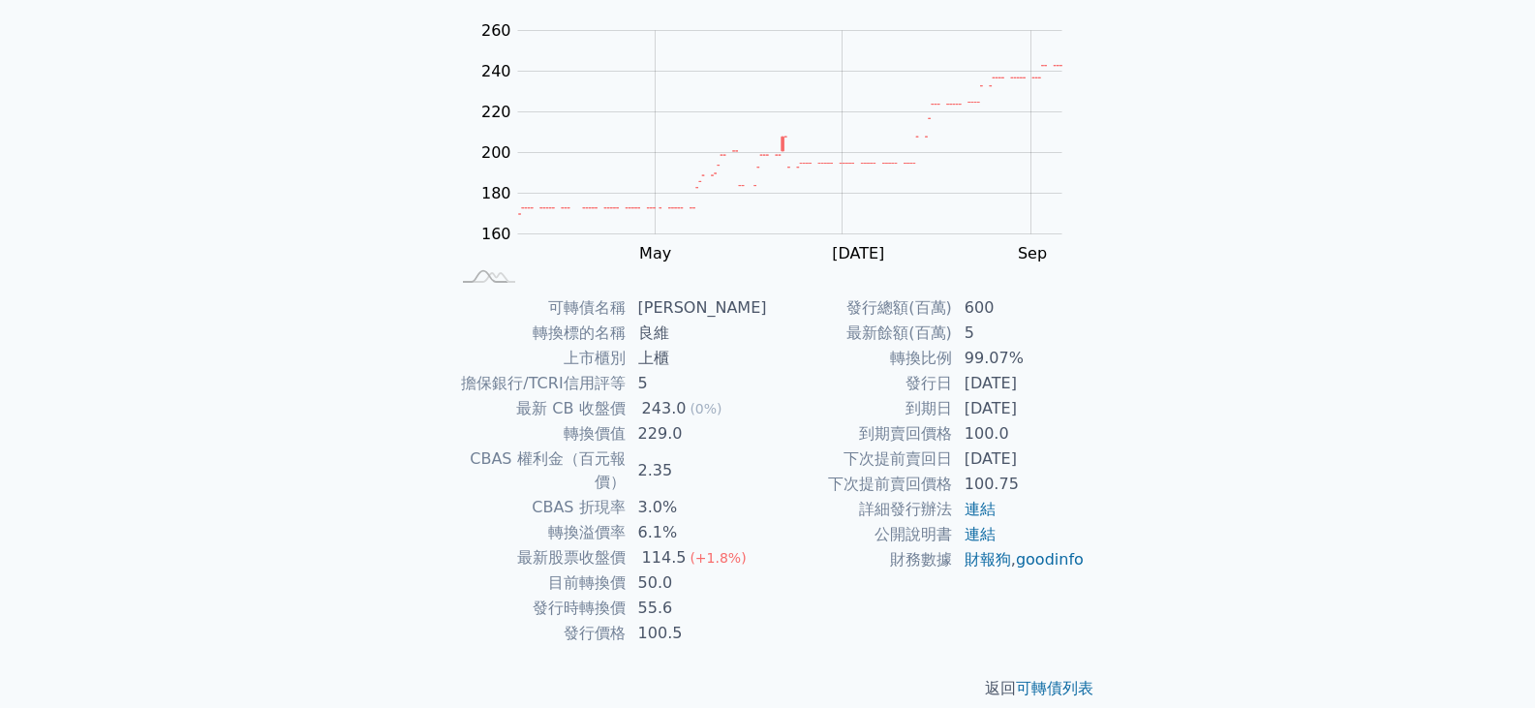
click at [735, 571] on td "50.0" at bounding box center [697, 583] width 141 height 25
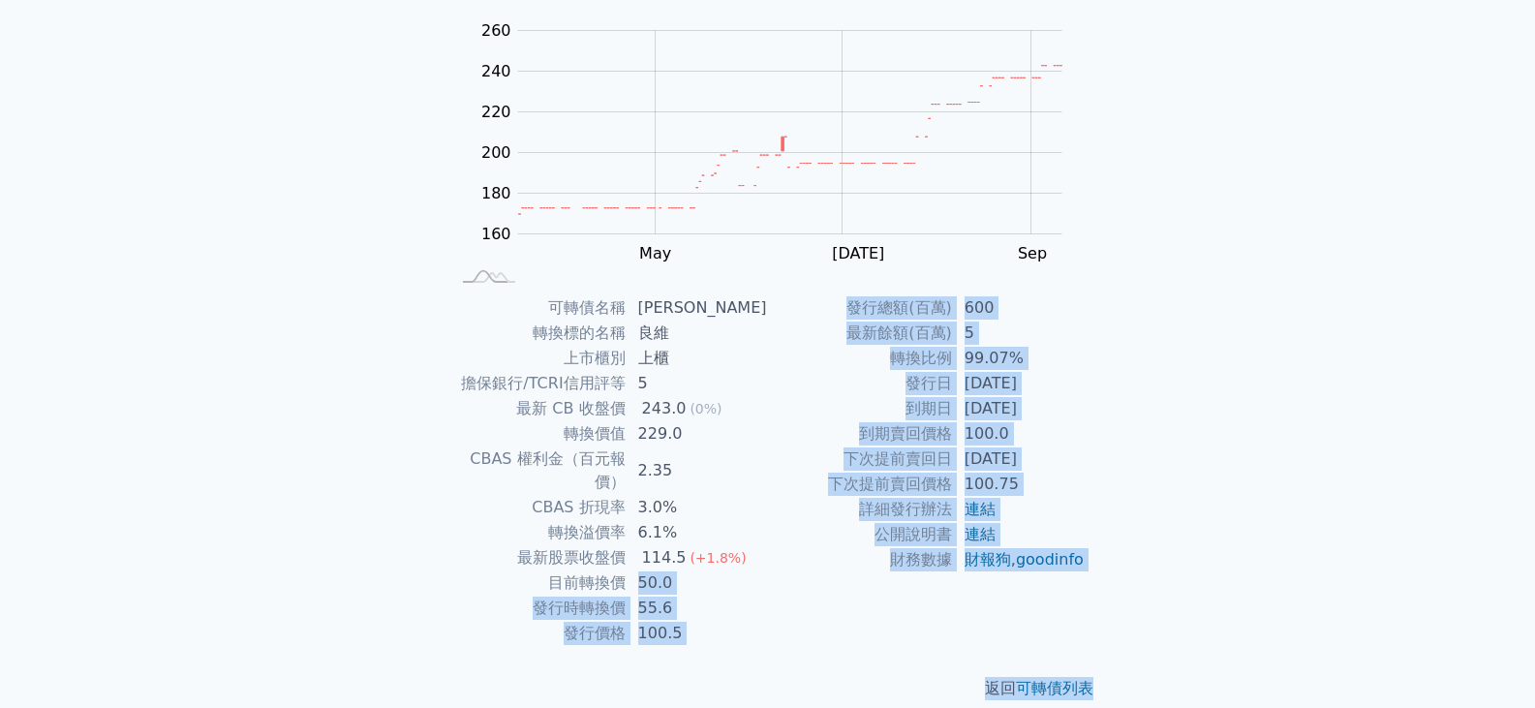
drag, startPoint x: 735, startPoint y: 548, endPoint x: 698, endPoint y: 627, distance: 86.7
click at [698, 627] on div "可轉債列表 › 62909 良維九 62909 良維九 可轉債詳細資訊 Zoom Out 160 120 140 160 180 200 220 240 26…" at bounding box center [768, 295] width 682 height 874
click at [698, 646] on div "返回 可轉債列表" at bounding box center [768, 688] width 682 height 85
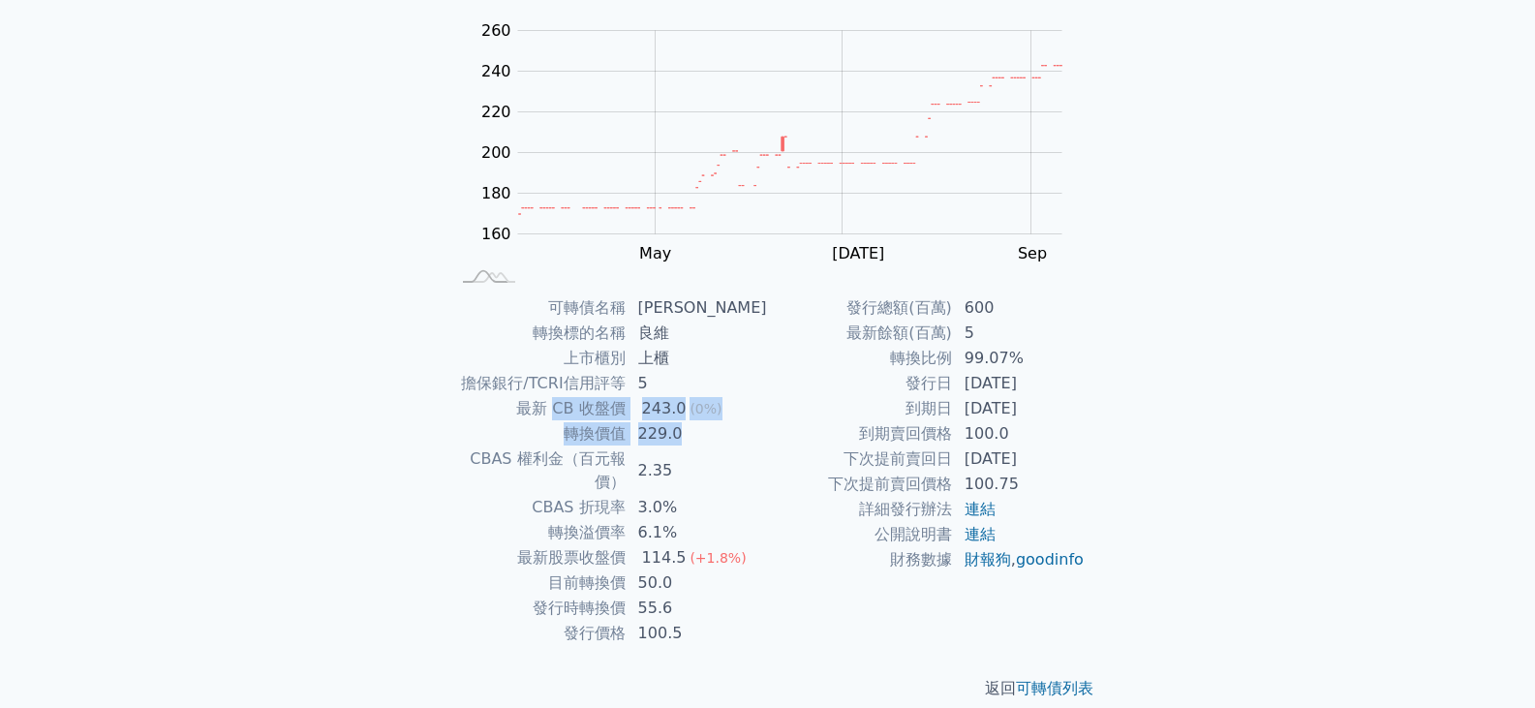
drag, startPoint x: 686, startPoint y: 446, endPoint x: 570, endPoint y: 410, distance: 121.7
click at [570, 410] on tbody "可轉債名稱 良維九 轉換標的名稱 良維 上市櫃別 上櫃 擔保銀行/TCRI信用評等 5 最新 CB 收盤價 243.0 (0%) 轉換價值 229.0 CBA…" at bounding box center [609, 470] width 318 height 351
click at [570, 410] on td "最新 CB 收盤價" at bounding box center [538, 408] width 176 height 25
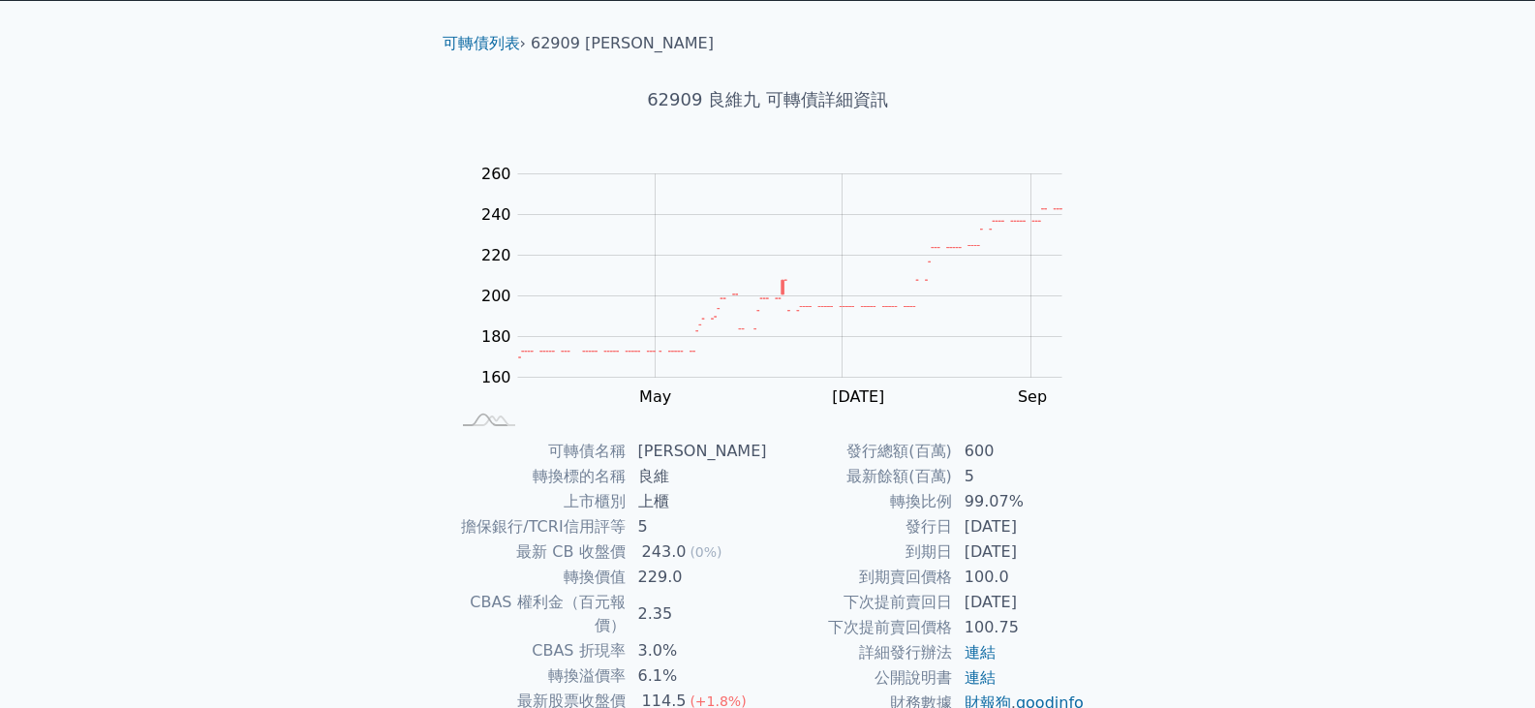
scroll to position [0, 0]
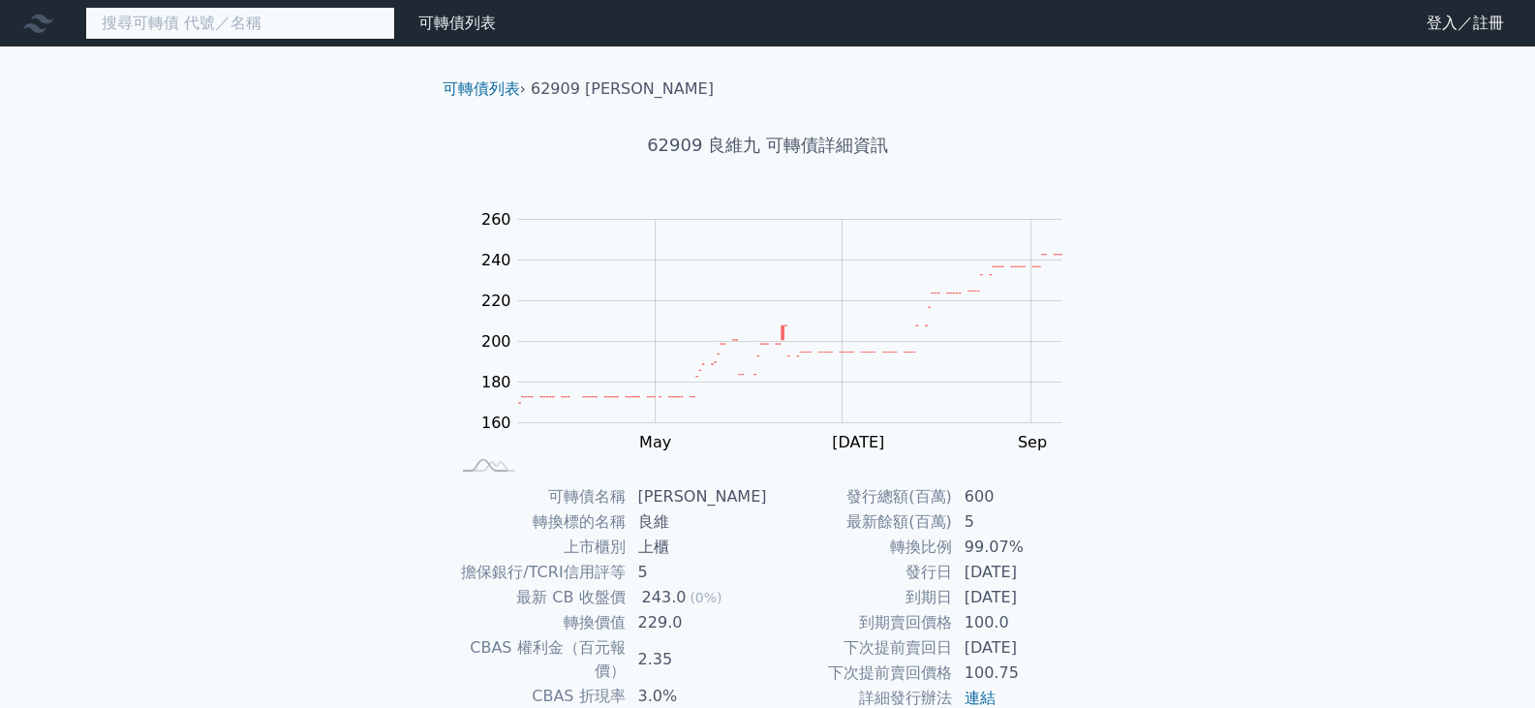
click at [265, 19] on input at bounding box center [240, 23] width 310 height 33
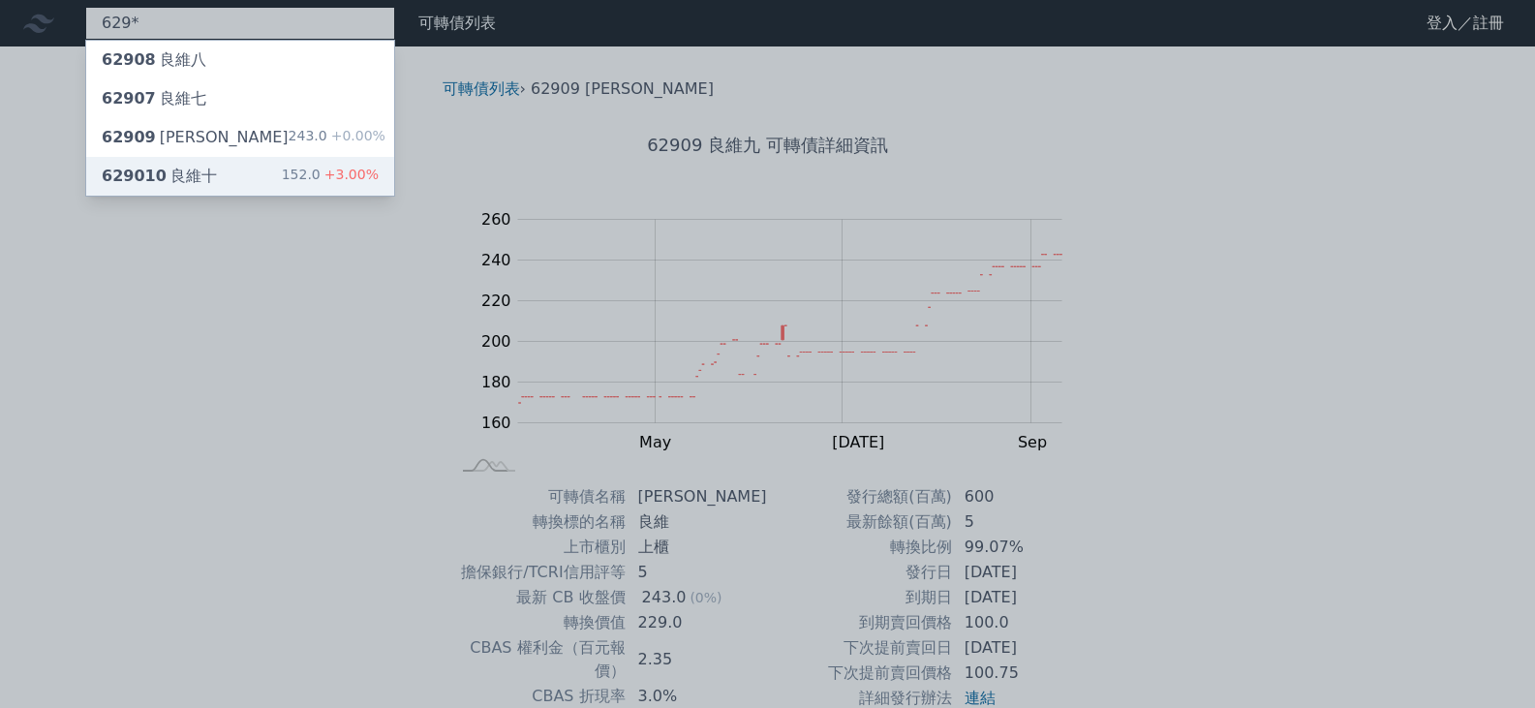
type input "629*"
click at [246, 161] on div "629010 良維十 152.0 +3.00%" at bounding box center [240, 176] width 308 height 39
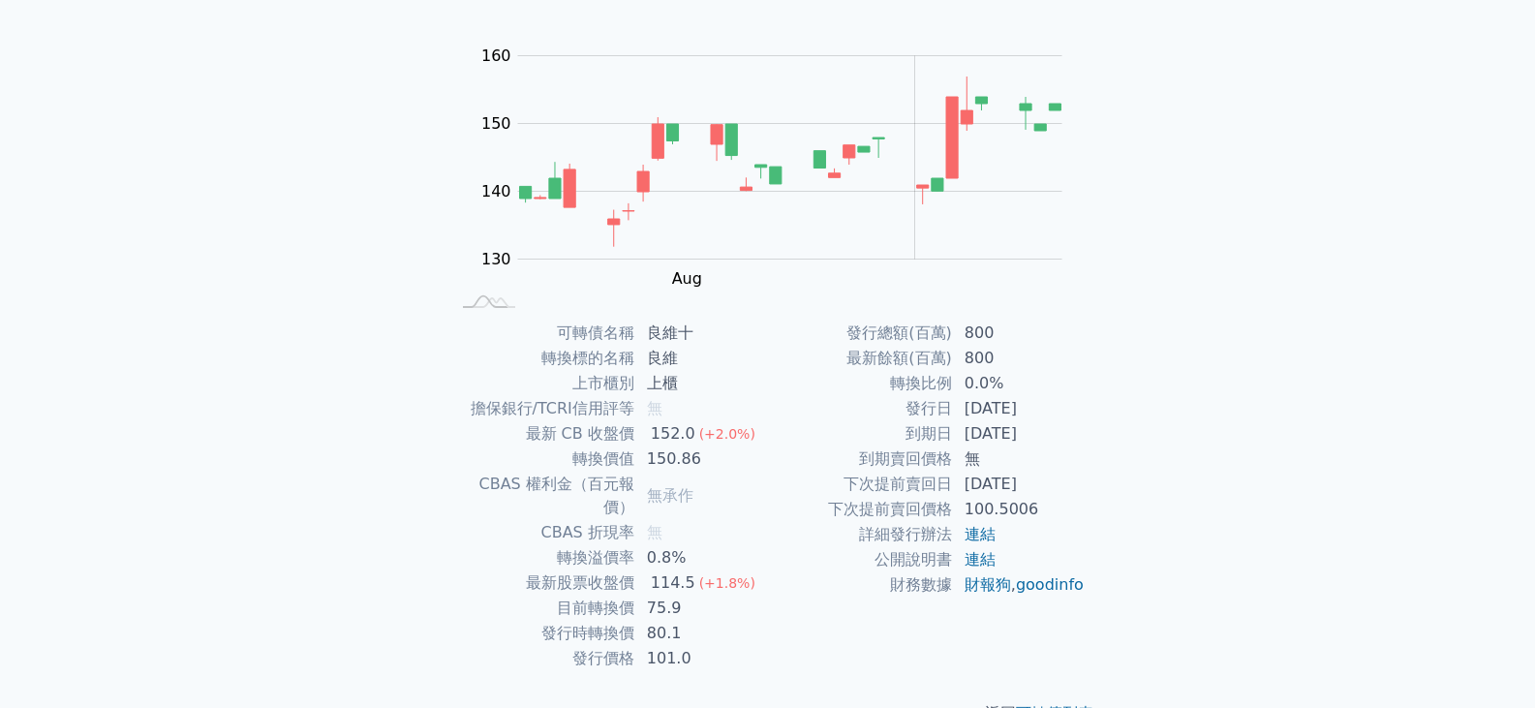
scroll to position [189, 0]
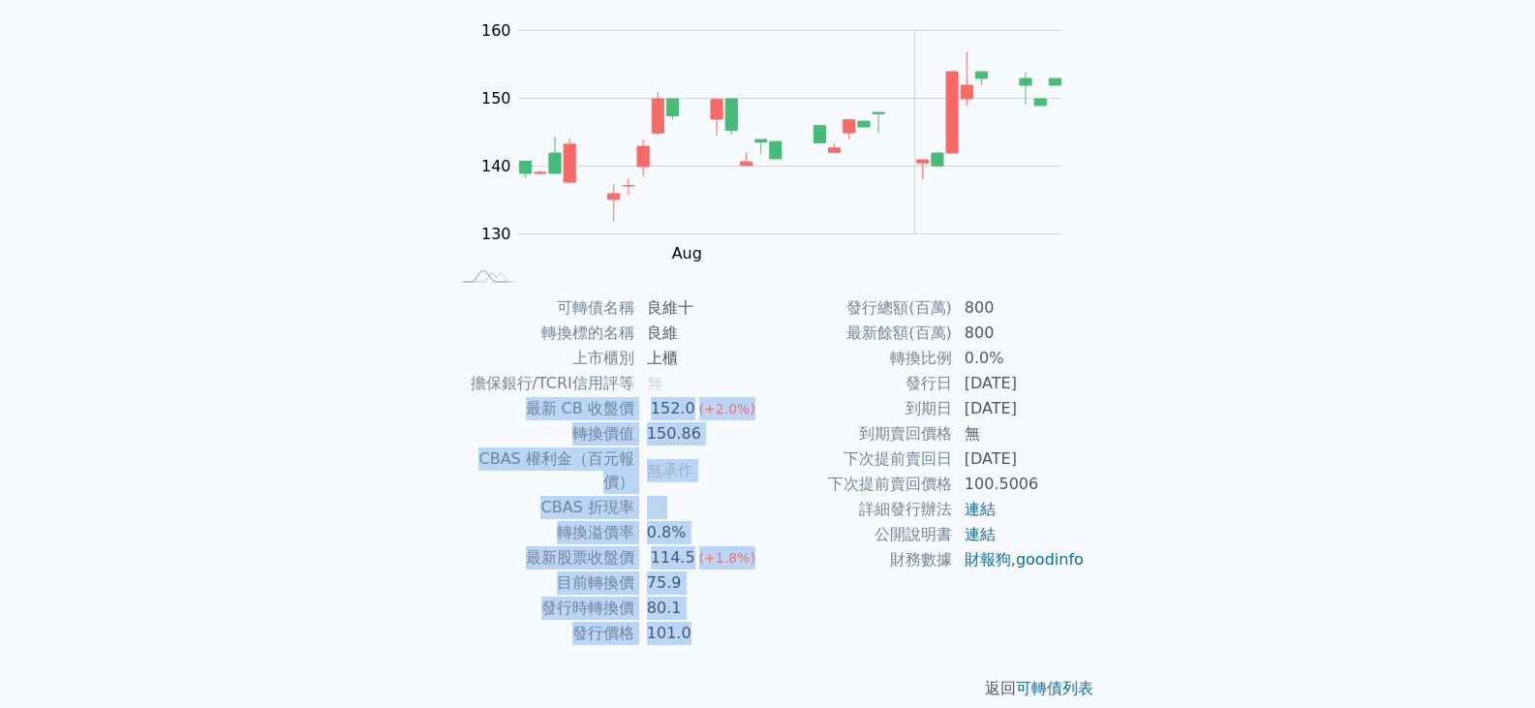
drag, startPoint x: 760, startPoint y: 390, endPoint x: 786, endPoint y: 611, distance: 222.4
click at [786, 611] on div "可轉債名稱 良維十 轉換標的名稱 良維 上市櫃別 上櫃 擔保銀行/TCRI信用評等 無 最新 CB 收盤價 152.0 (+2.0%) 轉換價值 150.86…" at bounding box center [768, 470] width 682 height 351
click at [786, 611] on div "發行總額(百萬) 800 最新餘額(百萬) 800 轉換比例 0.0% 發行日 [DATE] 到期日 [DATE] 到期賣回價格 無 下次提前賣回日 [DAT…" at bounding box center [927, 470] width 318 height 351
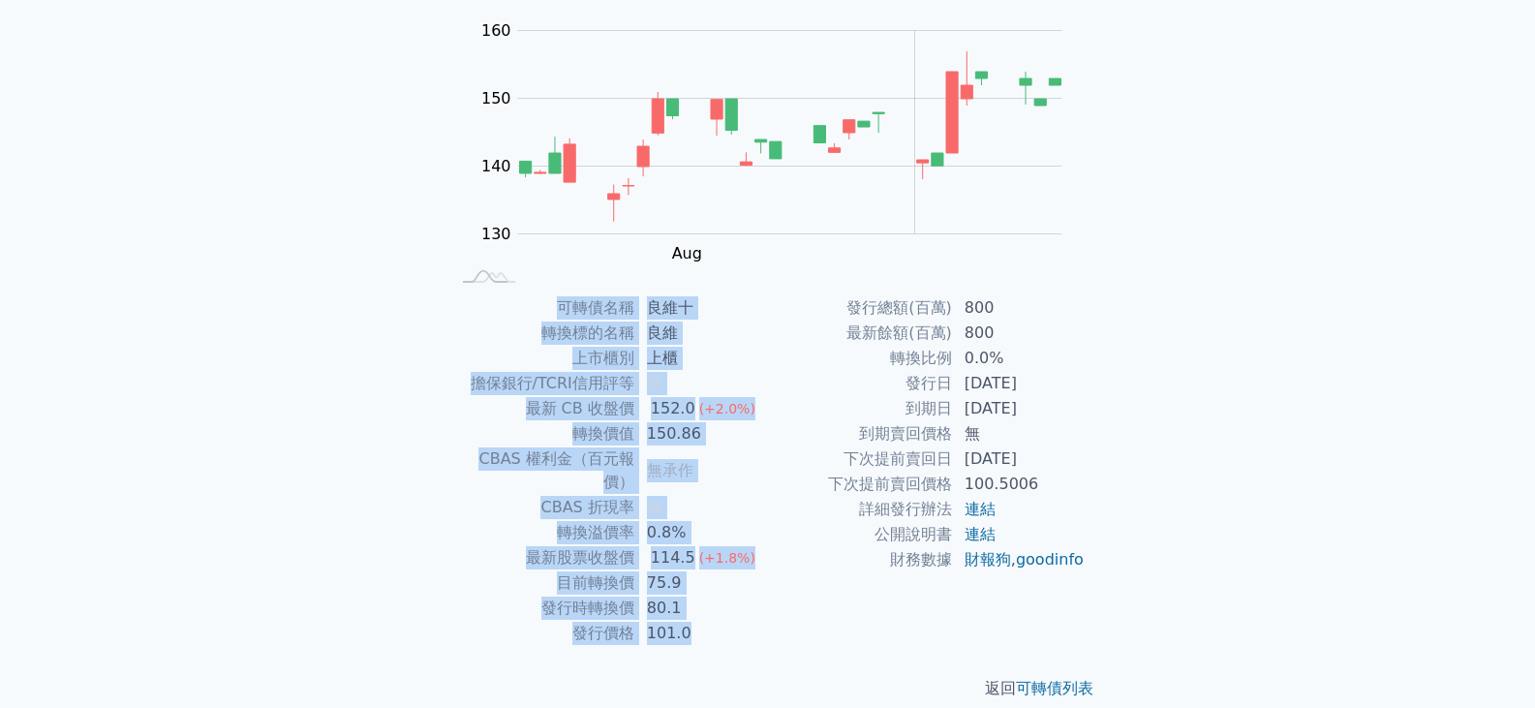
drag, startPoint x: 732, startPoint y: 603, endPoint x: 431, endPoint y: 279, distance: 442.1
click at [441, 291] on div "可轉債列表 › 629010 良維十 629010 良維十 可轉債詳細資訊 Zoom Out 130 120 125 130 135 140 145 150 …" at bounding box center [768, 295] width 682 height 874
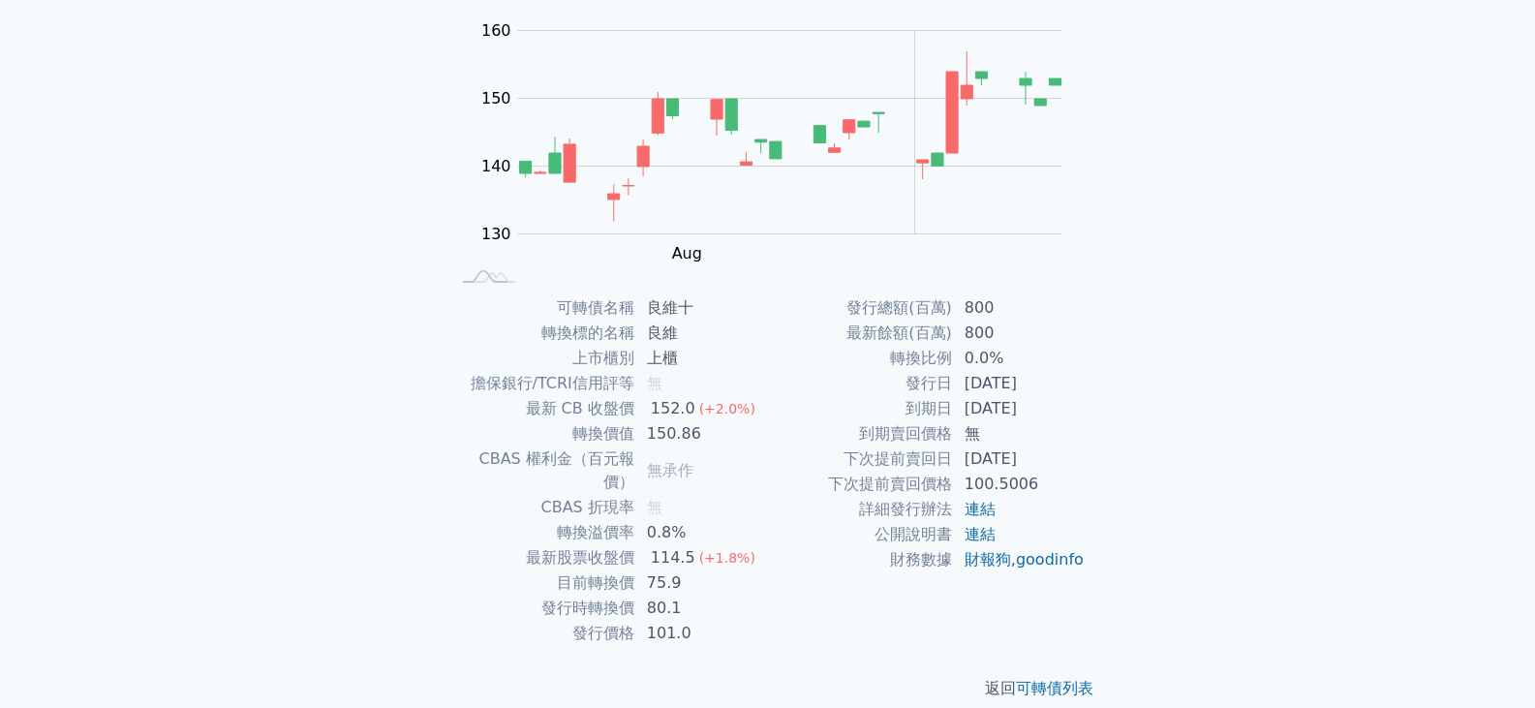
click at [425, 272] on div "可轉債列表 › 629010 良維十 629010 良維十 可轉債詳細資訊 Zoom Out 130 120 125 130 135 140 145 150 …" at bounding box center [768, 295] width 744 height 874
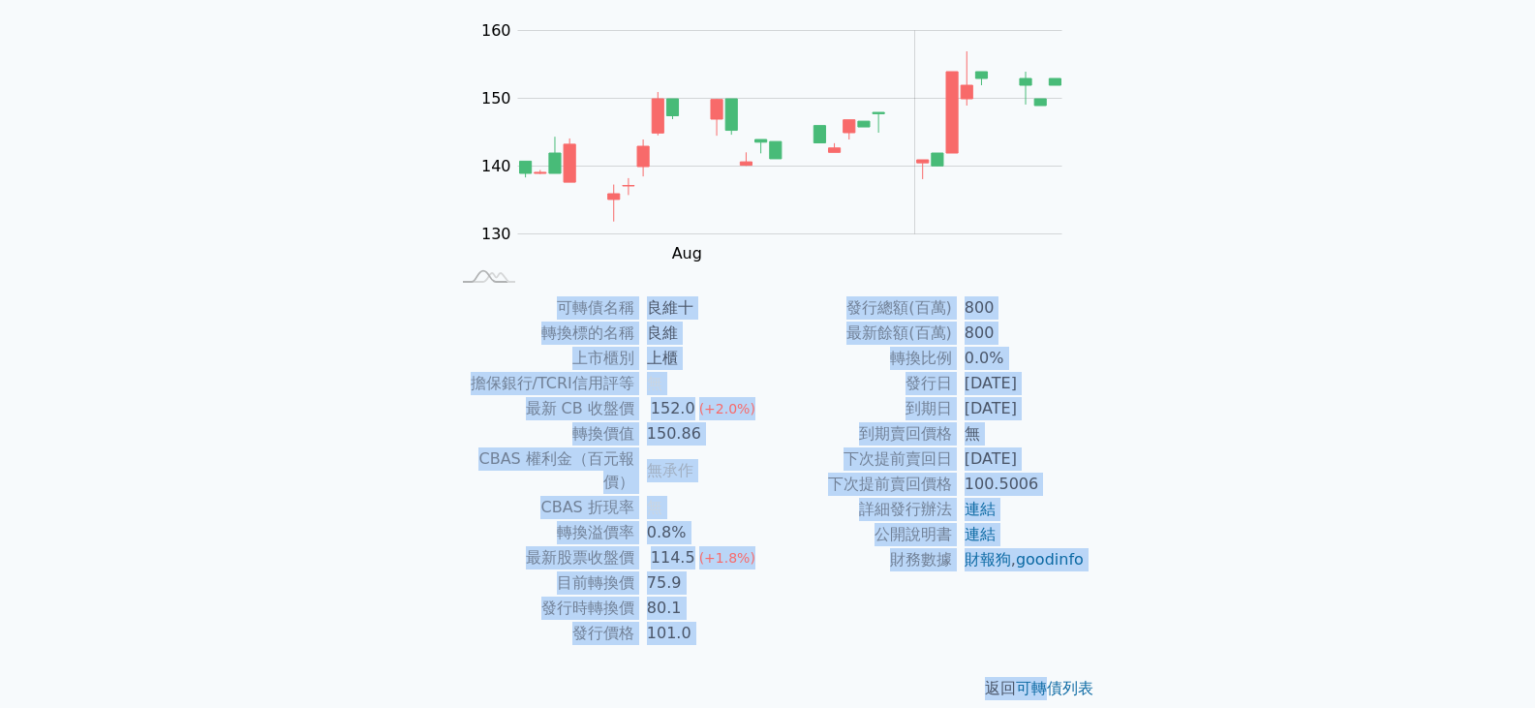
drag, startPoint x: 857, startPoint y: 421, endPoint x: 1043, endPoint y: 626, distance: 276.4
click at [1043, 626] on div "可轉債列表 › 629010 良維十 629010 良維十 可轉債詳細資訊 Zoom Out 130 120 125 130 135 140 145 150 …" at bounding box center [768, 295] width 682 height 874
click at [1043, 646] on div "返回 可轉債列表" at bounding box center [768, 688] width 682 height 85
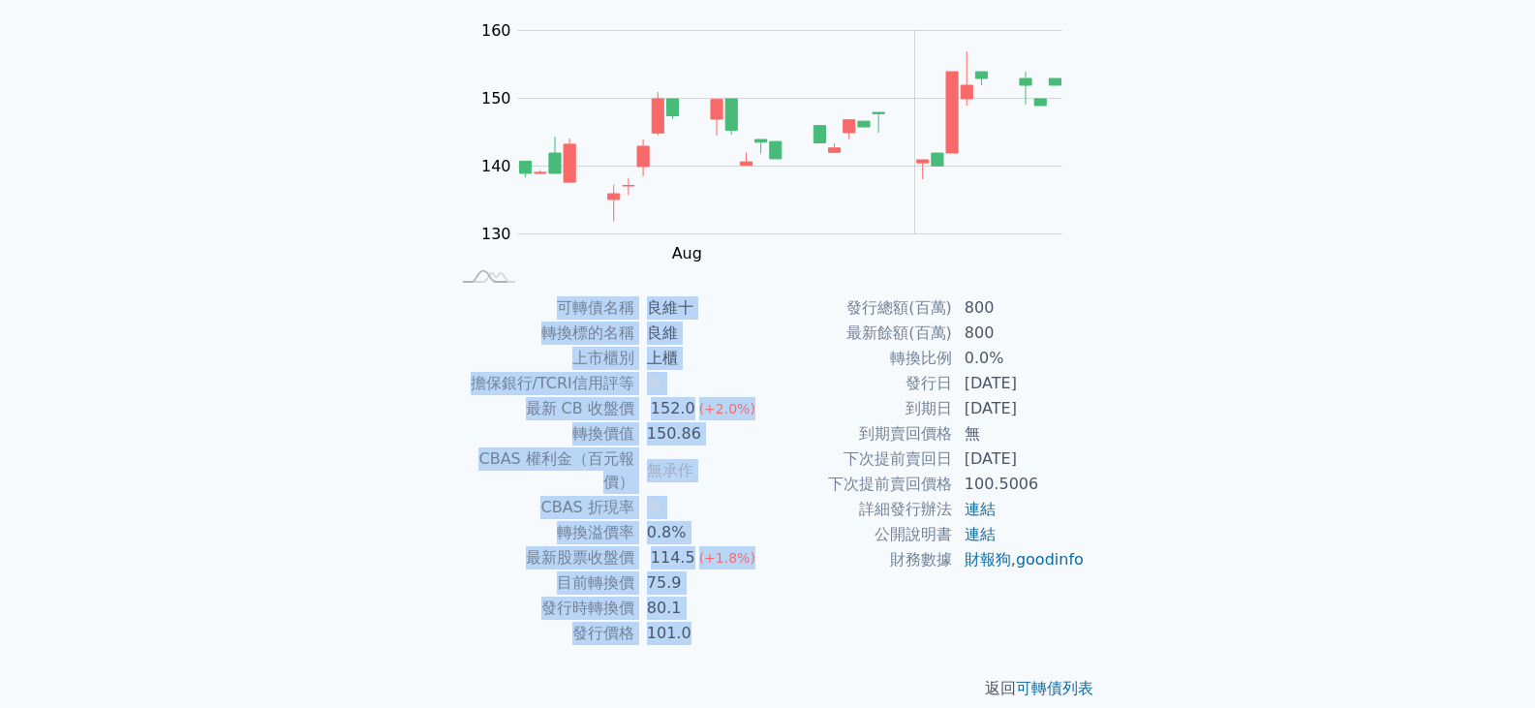
drag, startPoint x: 803, startPoint y: 605, endPoint x: 520, endPoint y: 304, distance: 412.6
click at [531, 310] on div "可轉債名稱 良維十 轉換標的名稱 良維 上市櫃別 上櫃 擔保銀行/TCRI信用評等 無 最新 CB 收盤價 152.0 (+2.0%) 轉換價值 150.86…" at bounding box center [768, 470] width 682 height 351
drag, startPoint x: 481, startPoint y: 264, endPoint x: 786, endPoint y: 607, distance: 458.4
click at [791, 609] on div "可轉債列表 › 629010 良維十 629010 良維十 可轉債詳細資訊 Zoom Out 130 120 125 130 135 140 145 150 …" at bounding box center [768, 295] width 682 height 874
click at [786, 607] on div "發行總額(百萬) 800 最新餘額(百萬) 800 轉換比例 0.0% 發行日 [DATE] 到期日 [DATE] 到期賣回價格 無 下次提前賣回日 [DAT…" at bounding box center [927, 470] width 318 height 351
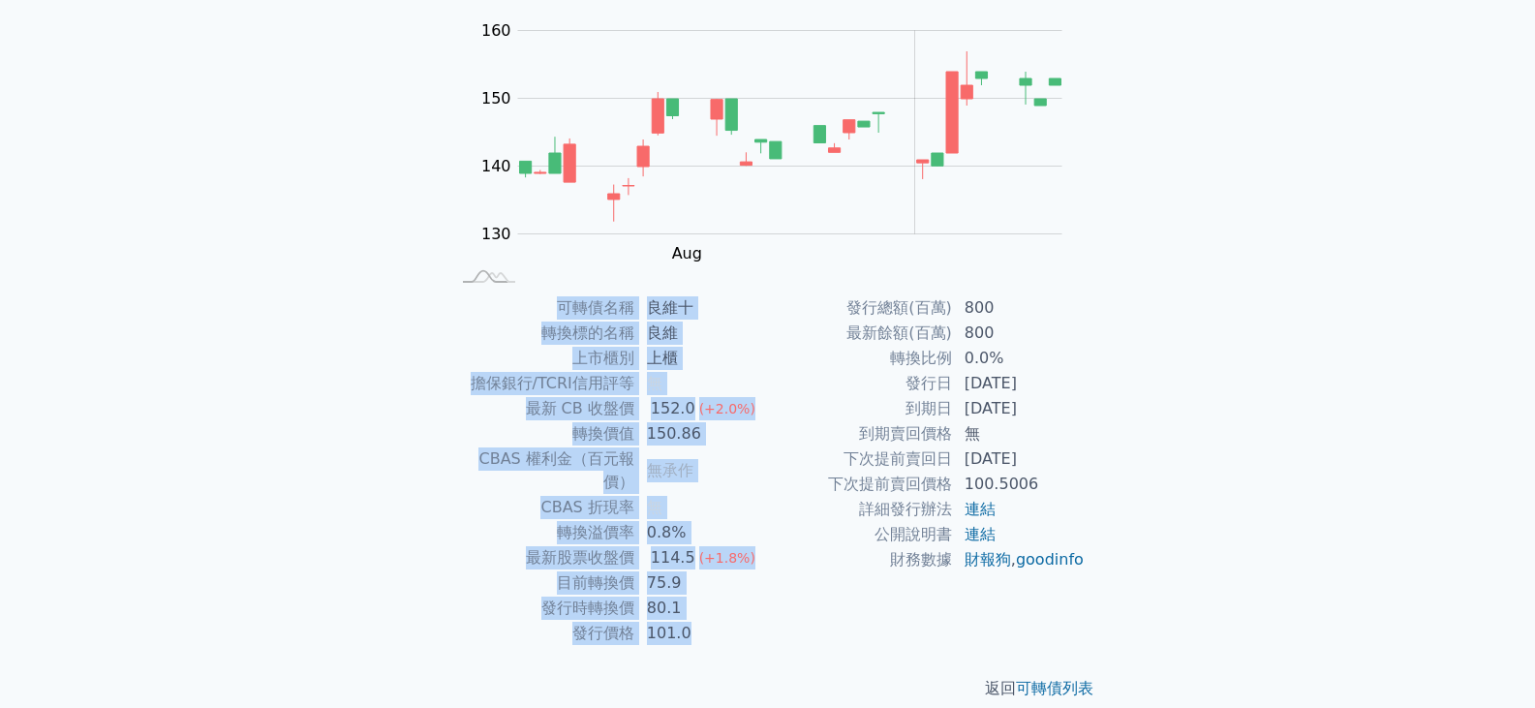
drag, startPoint x: 618, startPoint y: 544, endPoint x: 386, endPoint y: 222, distance: 397.7
click at [386, 222] on div "可轉債列表 財務數據 可轉債列表 財務數據 登入／註冊 登入／註冊 可轉債列表 › 629010 良維十 629010 良維十 可轉債詳細資訊 Zoom Ou…" at bounding box center [767, 271] width 1535 height 920
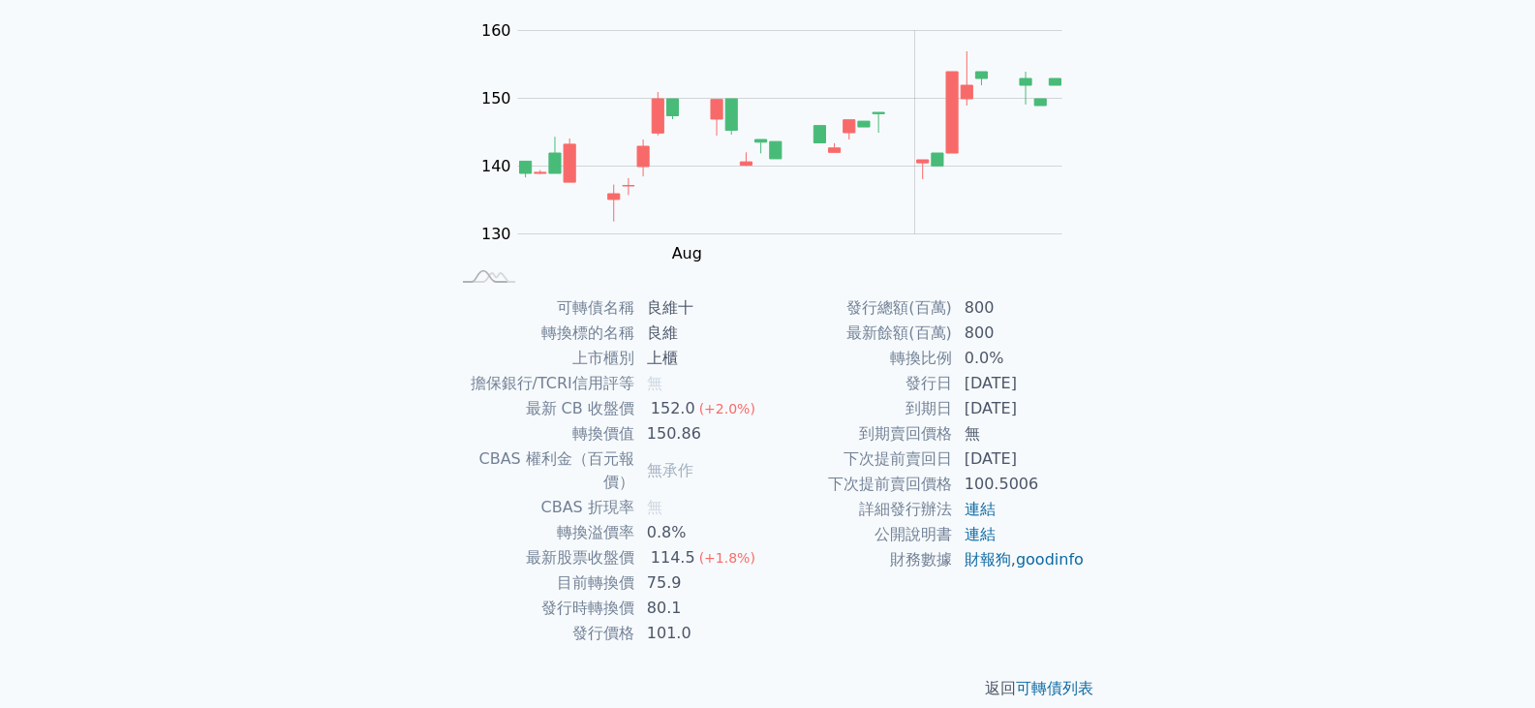
click at [386, 222] on div "可轉債列表 財務數據 可轉債列表 財務數據 登入／註冊 登入／註冊 可轉債列表 › 629010 良維十 629010 良維十 可轉債詳細資訊 Zoom Ou…" at bounding box center [767, 271] width 1535 height 920
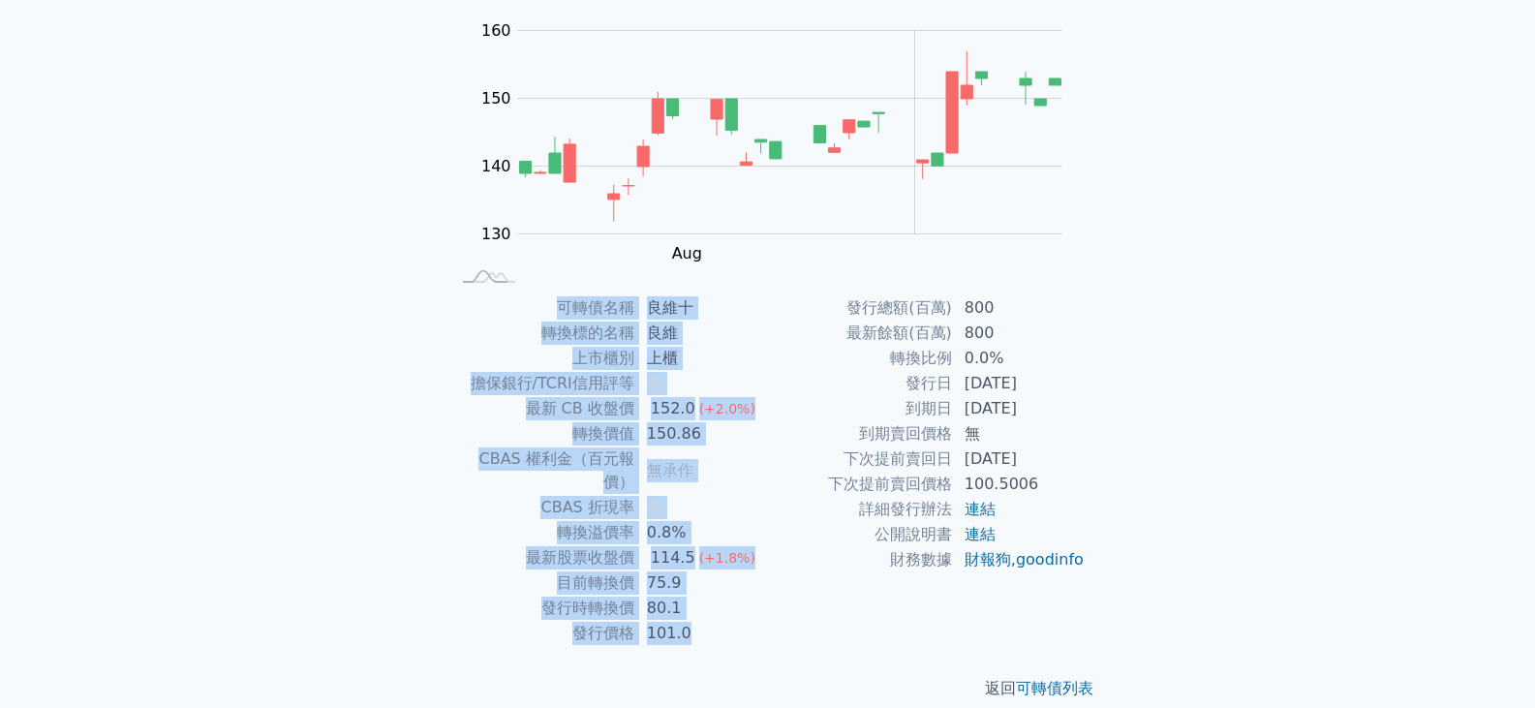
drag, startPoint x: 501, startPoint y: 286, endPoint x: 1183, endPoint y: 567, distance: 737.6
click at [1183, 567] on div "可轉債列表 財務數據 可轉債列表 財務數據 登入／註冊 登入／註冊 可轉債列表 › 629010 良維十 629010 良維十 可轉債詳細資訊 Zoom Ou…" at bounding box center [767, 271] width 1535 height 920
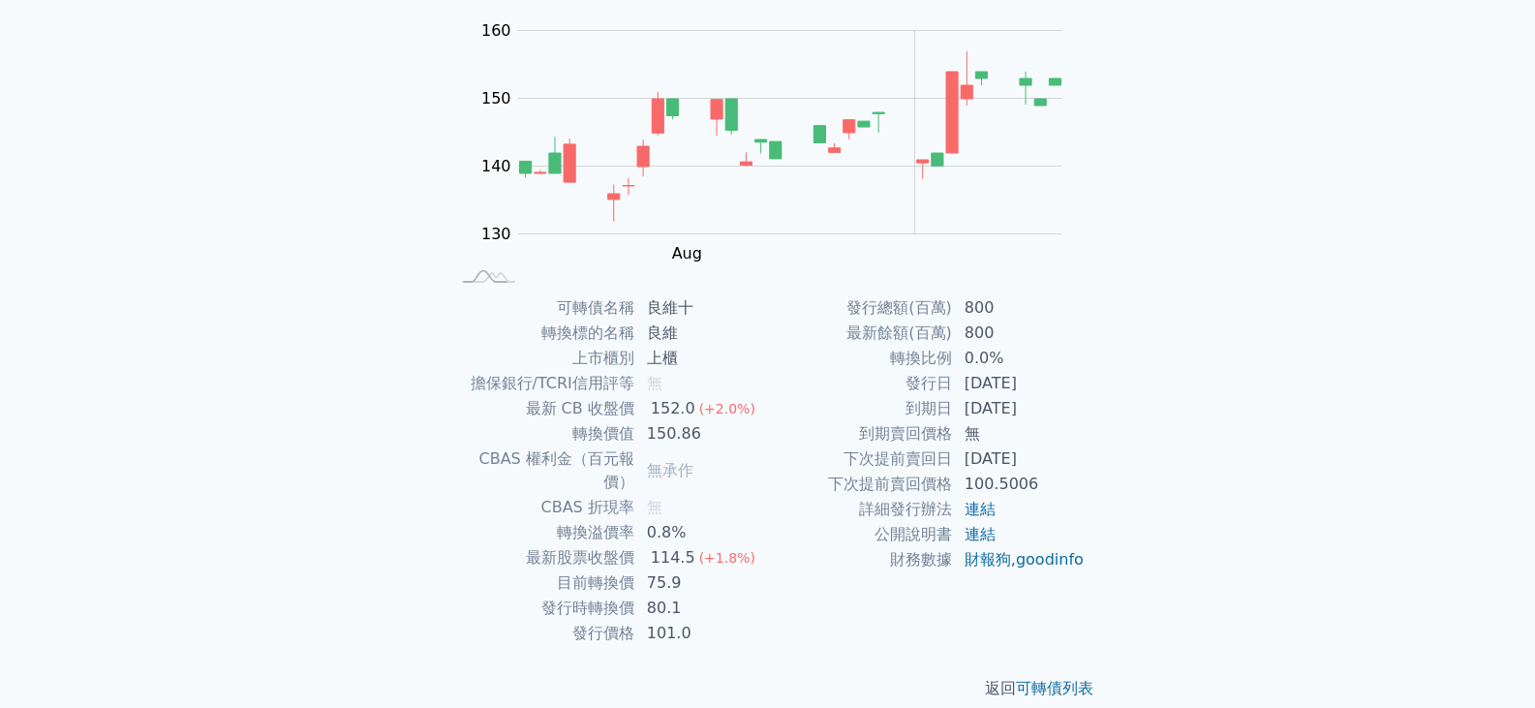
click at [1183, 567] on div "可轉債列表 財務數據 可轉債列表 財務數據 登入／註冊 登入／註冊 可轉債列表 › 629010 良維十 629010 良維十 可轉債詳細資訊 Zoom Ou…" at bounding box center [767, 271] width 1535 height 920
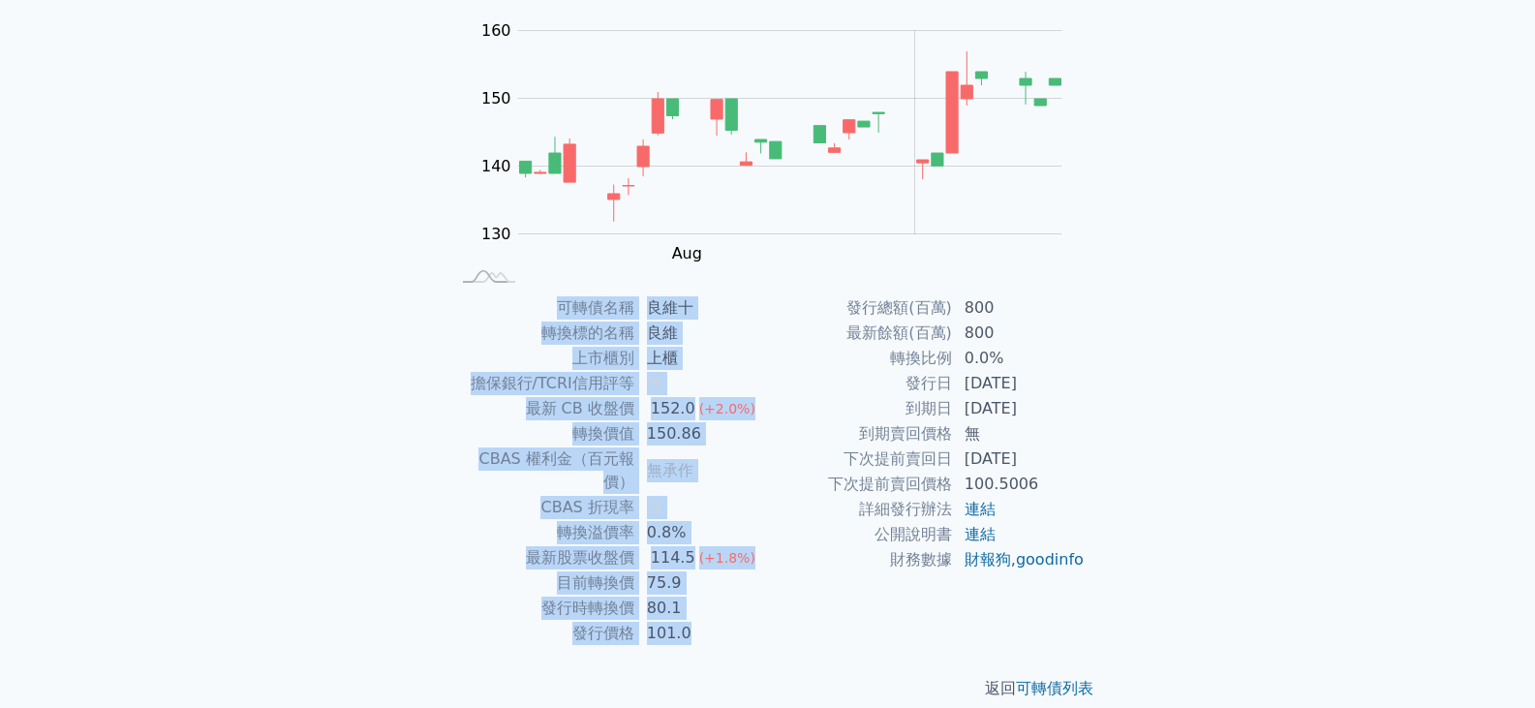
drag, startPoint x: 482, startPoint y: 323, endPoint x: 1132, endPoint y: 552, distance: 689.4
click at [1132, 552] on div "可轉債列表 財務數據 可轉債列表 財務數據 登入／註冊 登入／註冊 可轉債列表 › 629010 良維十 629010 良維十 可轉債詳細資訊 Zoom Ou…" at bounding box center [767, 271] width 1535 height 920
click at [1132, 552] on div "可轉債列表 › 629010 良維十 629010 良維十 可轉債詳細資訊 Zoom Out 130 120 125 130 135 140 145 150 …" at bounding box center [768, 295] width 744 height 874
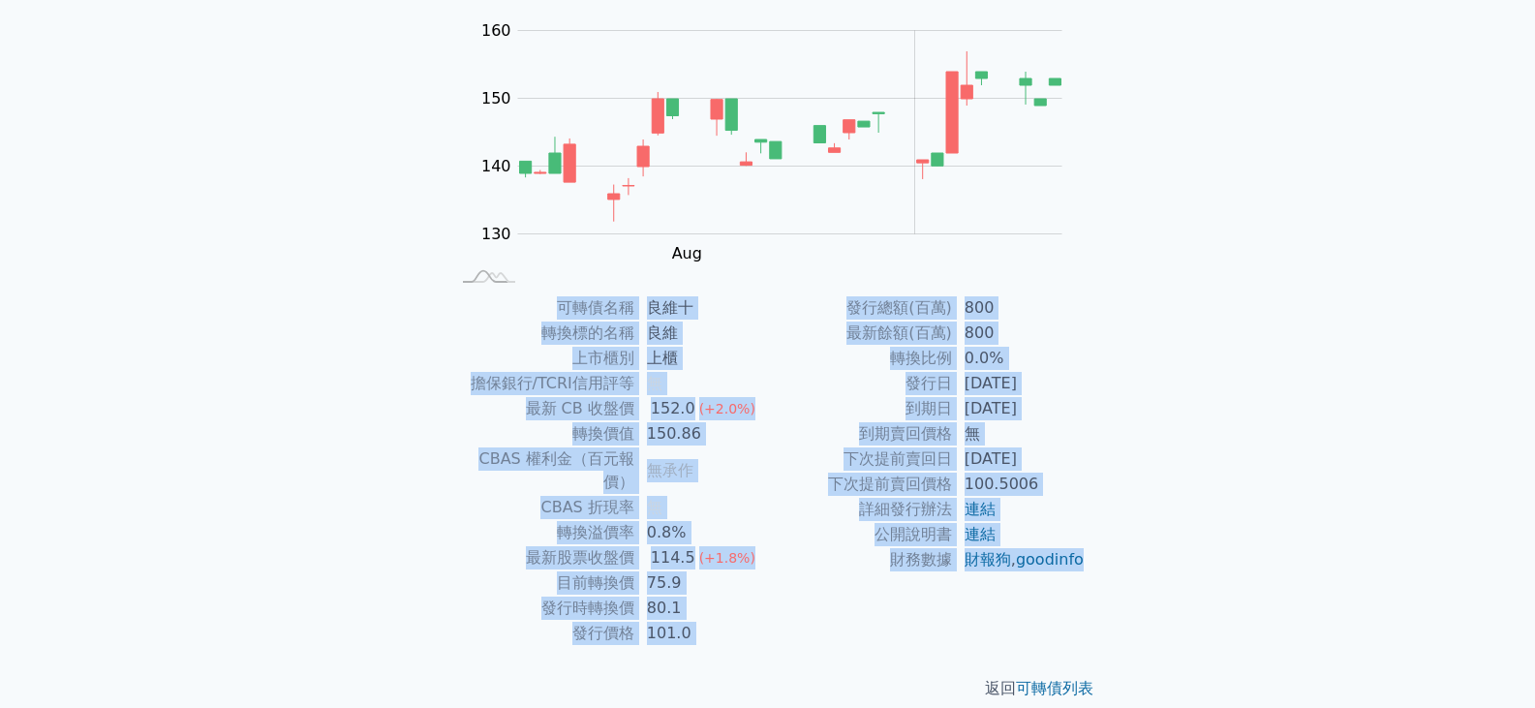
drag, startPoint x: 1062, startPoint y: 596, endPoint x: 422, endPoint y: 295, distance: 706.8
click at [422, 295] on div "可轉債列表 › 629010 良維十 629010 良維十 可轉債詳細資訊 Zoom Out 130 120 125 130 135 140 145 150 …" at bounding box center [768, 295] width 744 height 874
drag, startPoint x: 422, startPoint y: 295, endPoint x: 1065, endPoint y: 575, distance: 701.0
click at [1065, 575] on div "可轉債列表 › 629010 良維十 629010 良維十 可轉債詳細資訊 Zoom Out 130 120 125 130 135 140 145 150 …" at bounding box center [768, 295] width 744 height 874
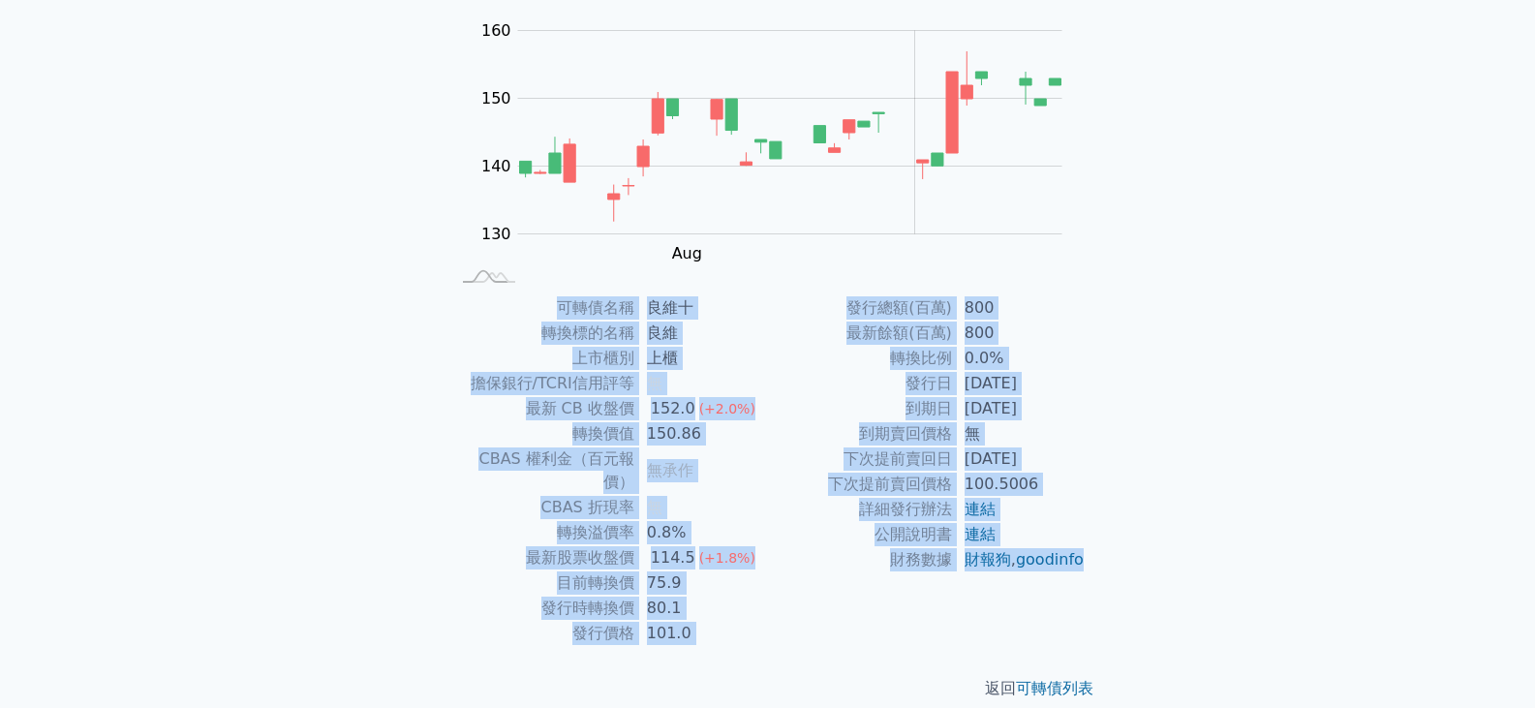
click at [1065, 573] on td "財報狗 , goodinfo" at bounding box center [1019, 559] width 133 height 25
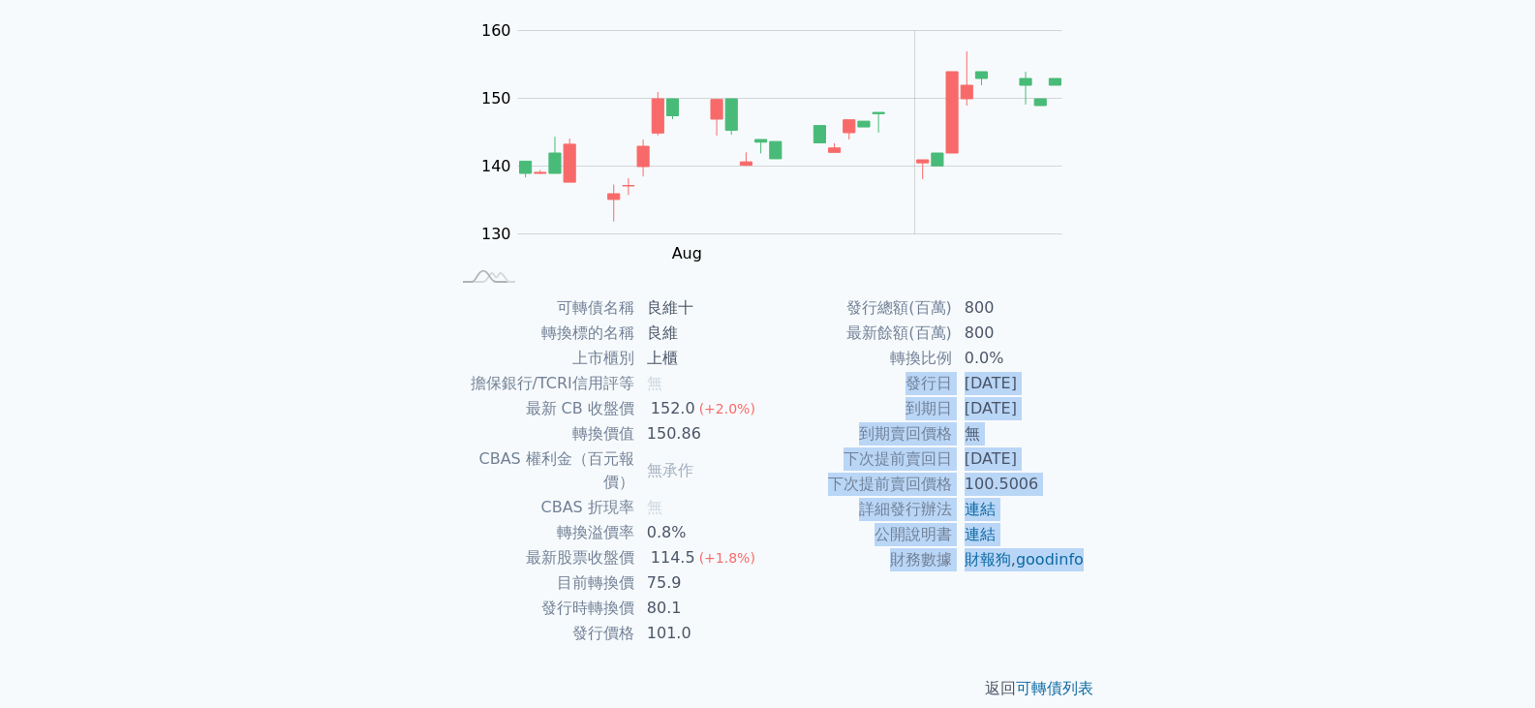
drag, startPoint x: 1065, startPoint y: 575, endPoint x: 1084, endPoint y: 265, distance: 310.6
click at [1071, 302] on tbody "發行總額(百萬) 800 最新餘額(百萬) 800 轉換比例 0.0% 發行日 [DATE] 到期日 [DATE] 到期賣回價格 無 下次提前賣回日 [DAT…" at bounding box center [927, 433] width 318 height 277
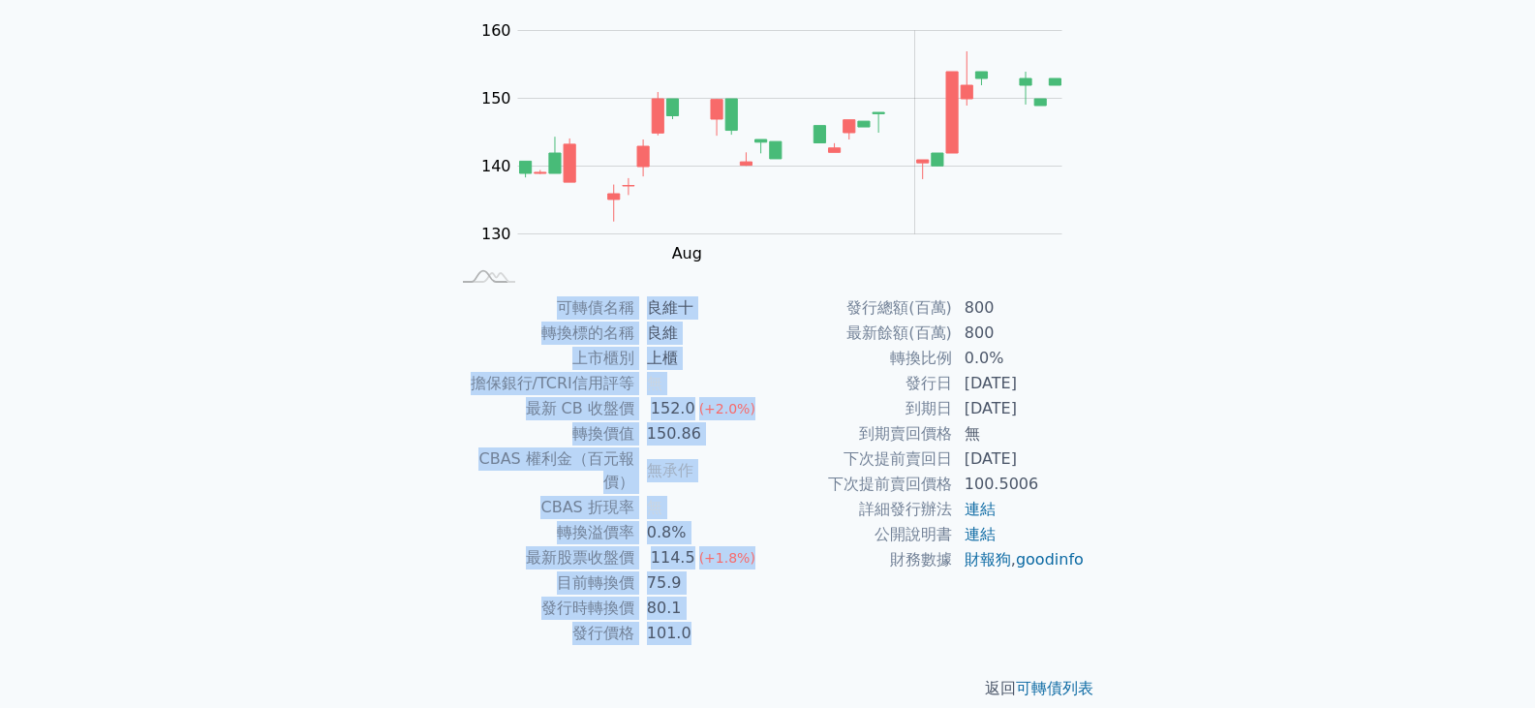
drag, startPoint x: 1084, startPoint y: 264, endPoint x: 1121, endPoint y: 581, distance: 319.9
click at [1121, 581] on div "可轉債列表 › 629010 良維十 629010 良維十 可轉債詳細資訊 Zoom Out 130 120 125 130 135 140 145 150 …" at bounding box center [768, 295] width 744 height 874
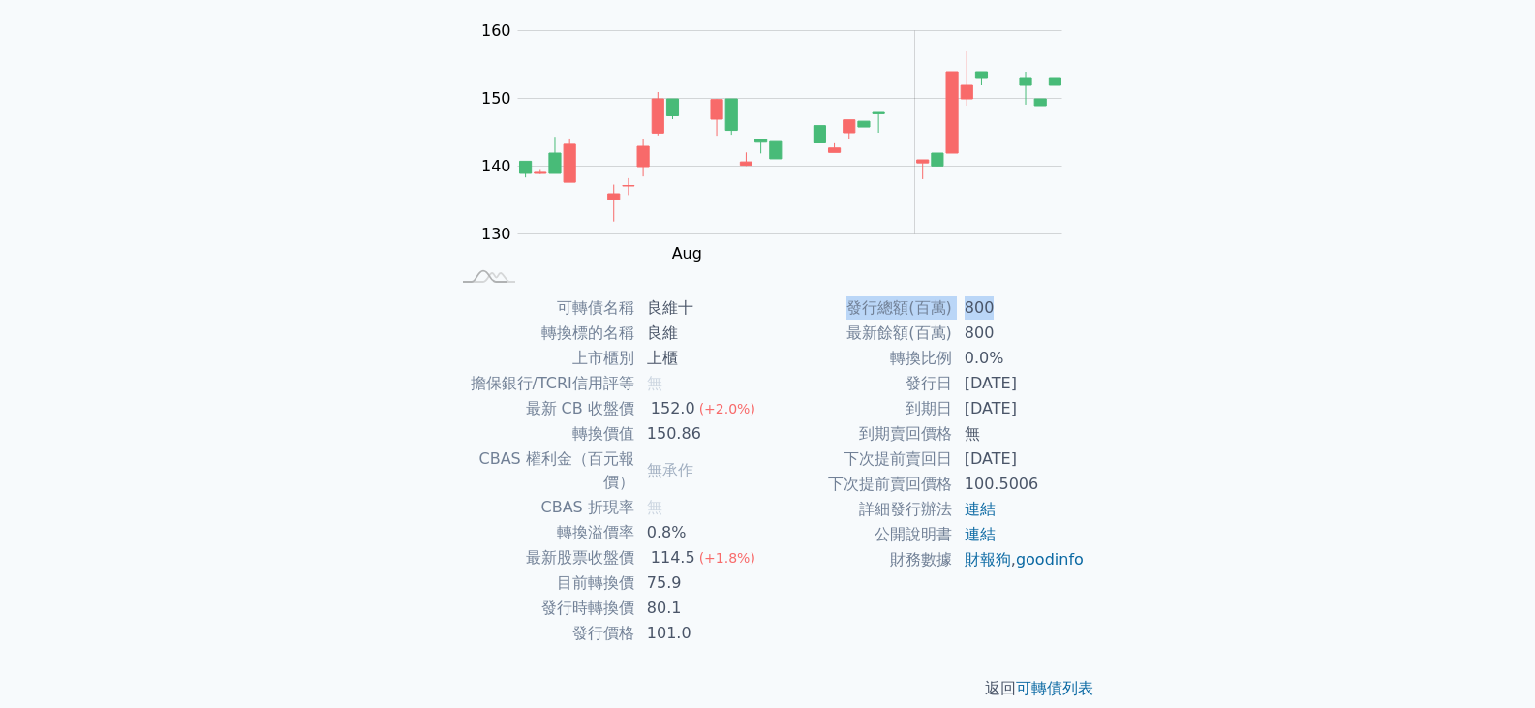
drag, startPoint x: 1067, startPoint y: 585, endPoint x: 1065, endPoint y: 295, distance: 289.7
click at [1065, 313] on div "可轉債名稱 良維十 轉換標的名稱 良維 上市櫃別 上櫃 擔保銀行/TCRI信用評等 無 最新 CB 收盤價 152.0 (+2.0%) 轉換價值 150.86…" at bounding box center [768, 470] width 682 height 351
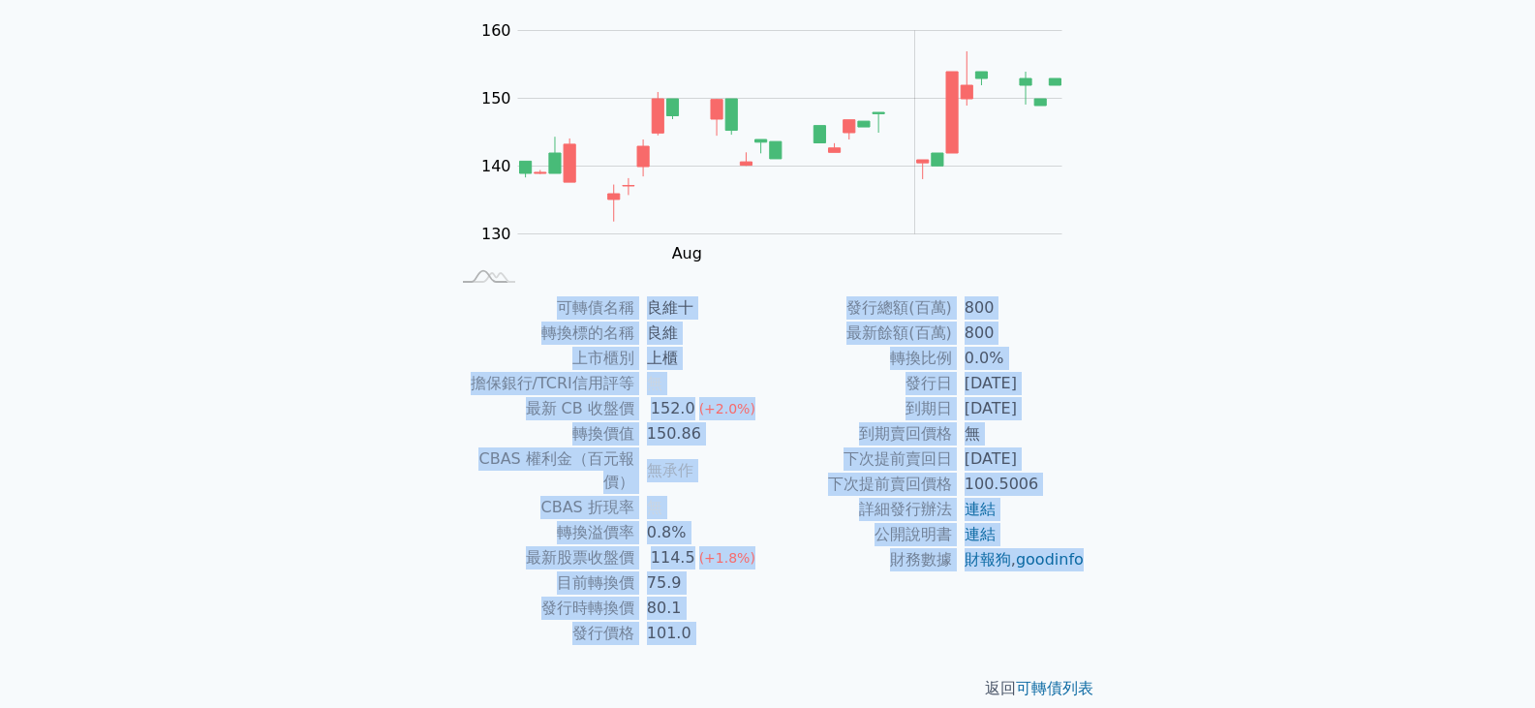
drag, startPoint x: 1059, startPoint y: 248, endPoint x: 1059, endPoint y: 581, distance: 333.3
click at [1059, 581] on div "可轉債列表 › 629010 良維十 629010 良維十 可轉債詳細資訊 Zoom Out 130 120 125 130 135 140 145 150 …" at bounding box center [768, 295] width 682 height 874
click at [1059, 573] on td "財報狗 , goodinfo" at bounding box center [1019, 559] width 133 height 25
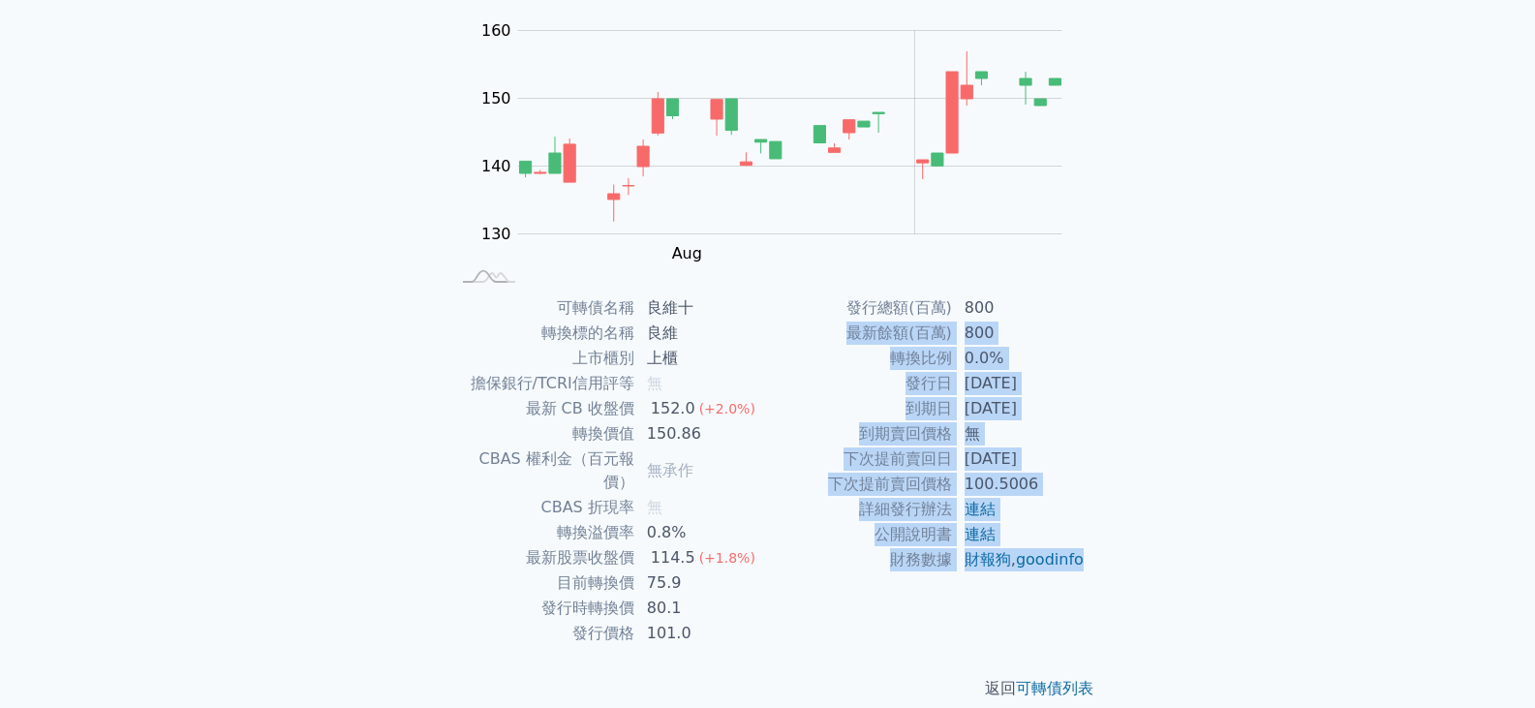
drag, startPoint x: 1059, startPoint y: 581, endPoint x: 1079, endPoint y: 275, distance: 306.8
click at [1083, 295] on tbody "發行總額(百萬) 800 最新餘額(百萬) 800 轉換比例 0.0% 發行日 [DATE] 到期日 [DATE] 到期賣回價格 無 下次提前賣回日 [DAT…" at bounding box center [927, 433] width 318 height 277
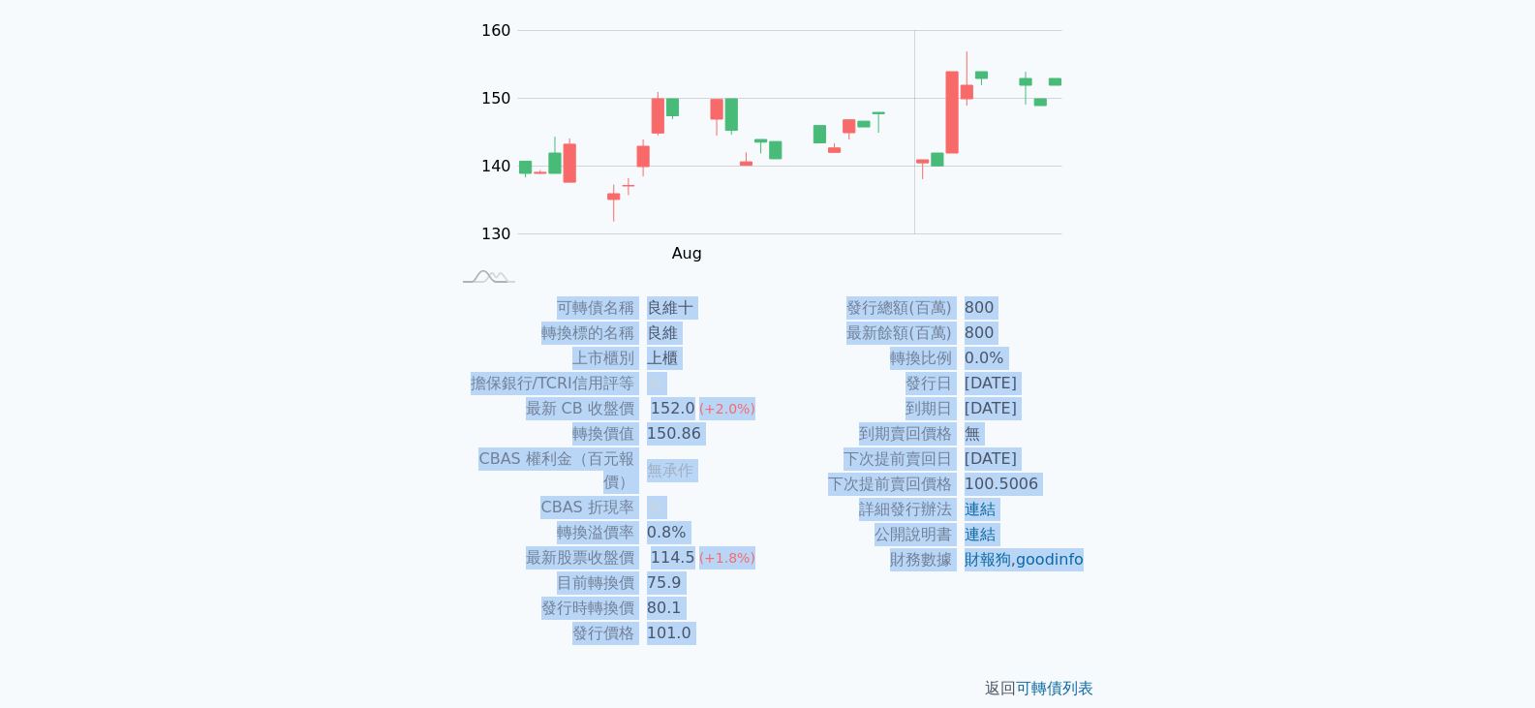
drag, startPoint x: 1078, startPoint y: 266, endPoint x: 1047, endPoint y: 585, distance: 320.2
click at [1047, 585] on div "可轉債列表 › 629010 良維十 629010 良維十 可轉債詳細資訊 Zoom Out 130 120 125 130 135 140 145 150 …" at bounding box center [768, 295] width 682 height 874
click at [1047, 573] on td "財報狗 , goodinfo" at bounding box center [1019, 559] width 133 height 25
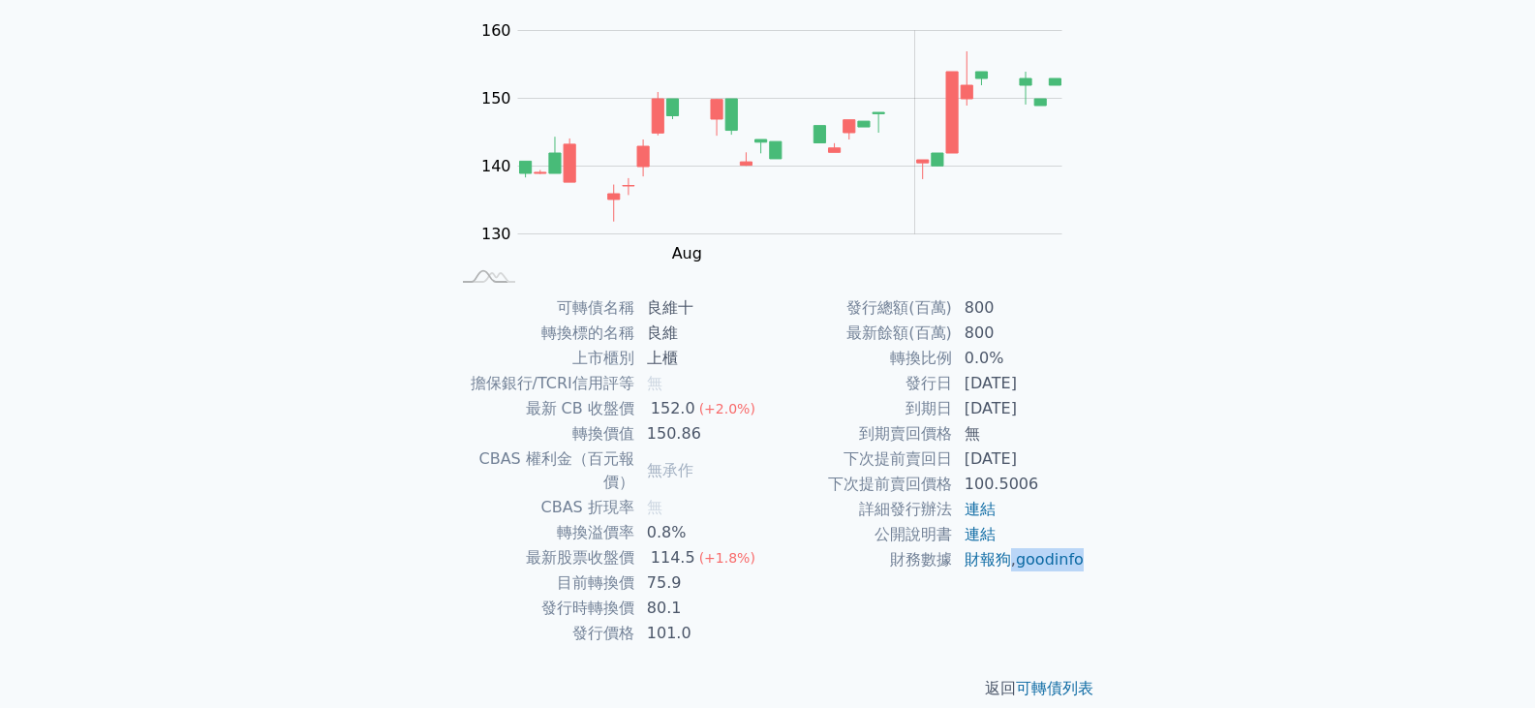
drag, startPoint x: 1047, startPoint y: 585, endPoint x: 1009, endPoint y: 420, distance: 169.0
click at [1034, 544] on tbody "發行總額(百萬) 800 最新餘額(百萬) 800 轉換比例 0.0% 發行日 [DATE] 到期日 [DATE] 到期賣回價格 無 下次提前賣回日 [DAT…" at bounding box center [927, 433] width 318 height 277
